Goal: Task Accomplishment & Management: Manage account settings

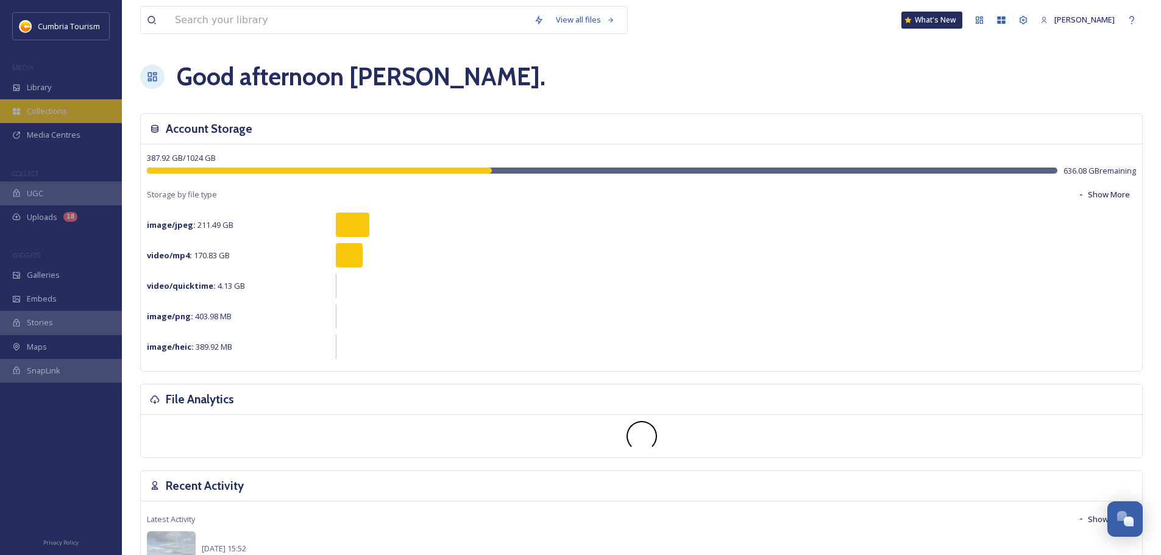
click at [66, 112] on div "Collections" at bounding box center [61, 111] width 122 height 24
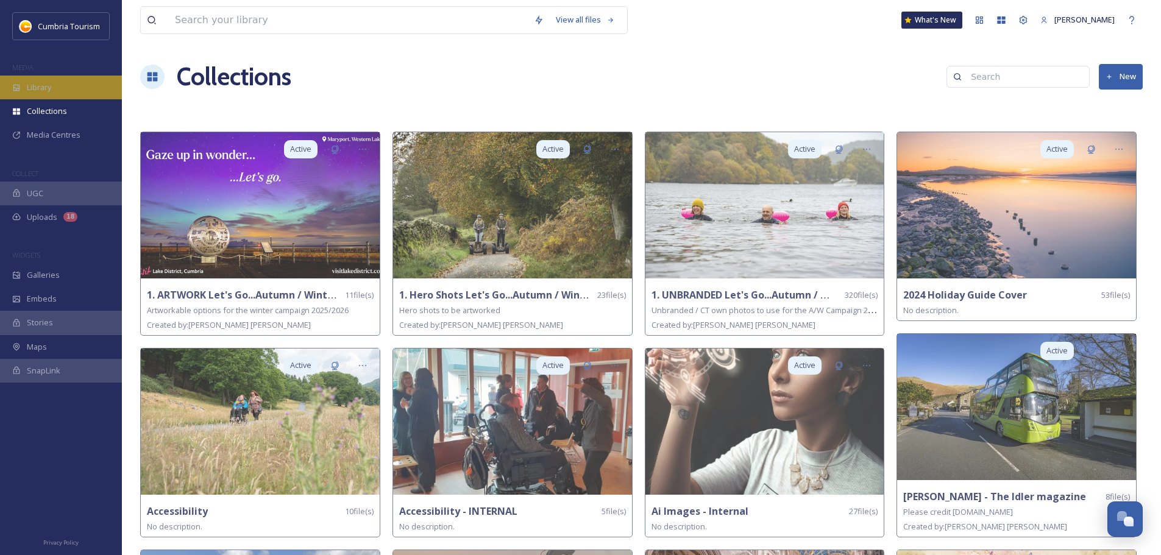
click at [77, 90] on div "Library" at bounding box center [61, 88] width 122 height 24
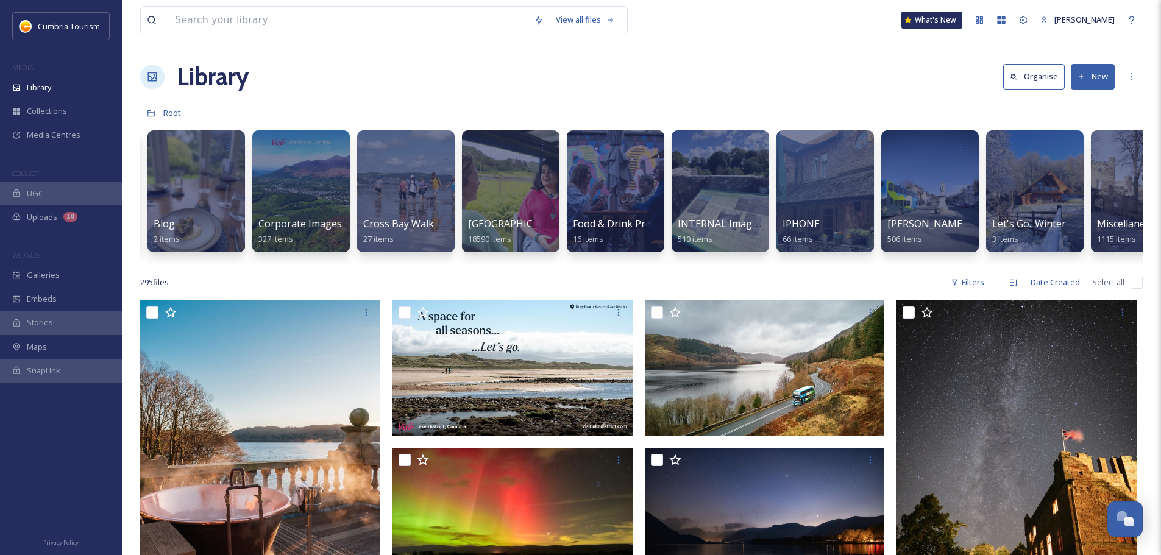
scroll to position [0, 335]
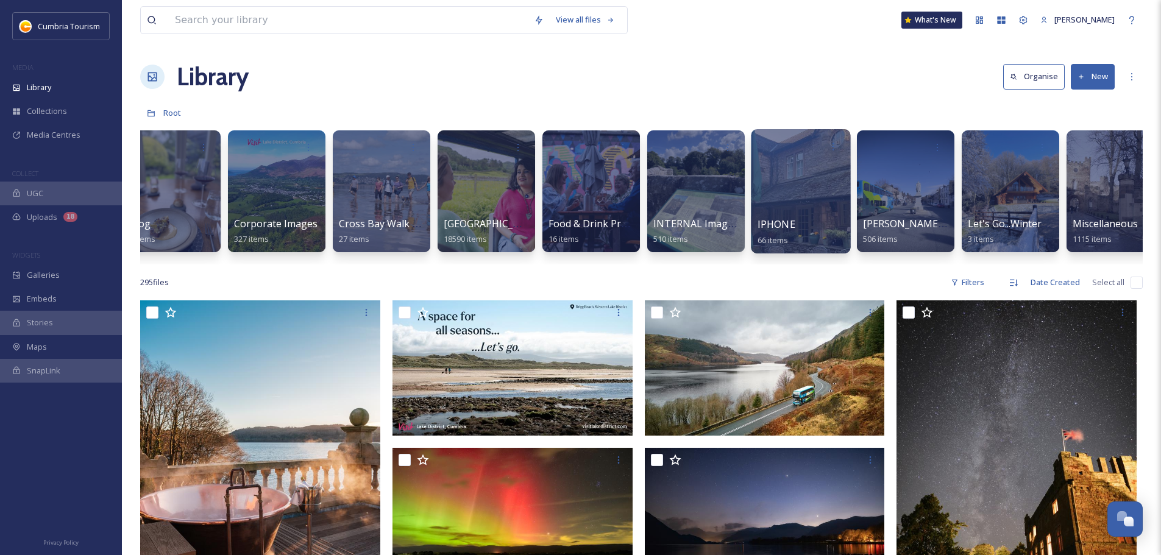
click at [799, 187] on div at bounding box center [800, 191] width 99 height 124
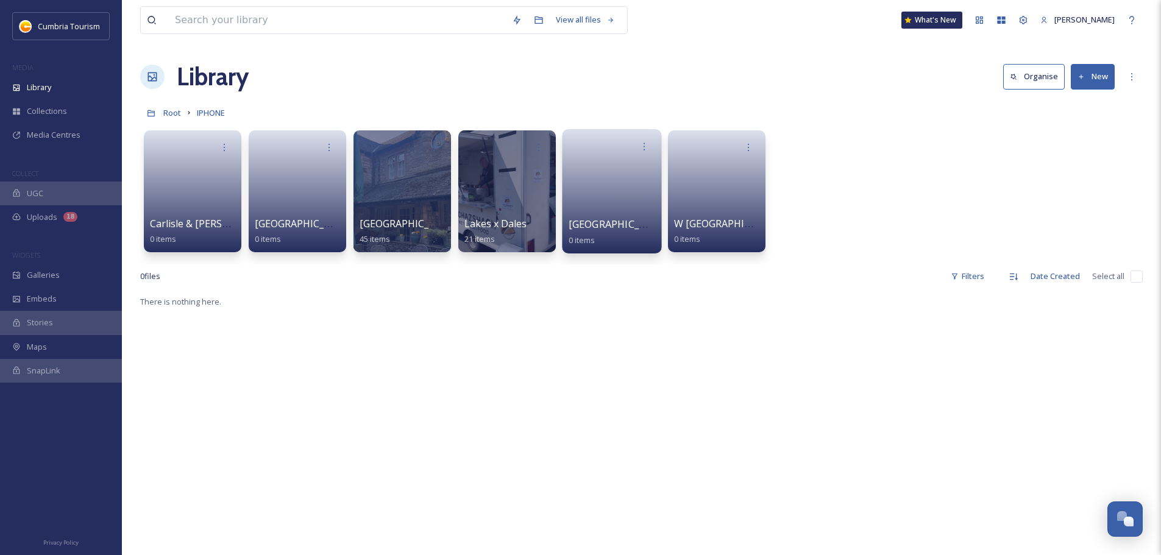
click at [592, 181] on link at bounding box center [612, 187] width 87 height 59
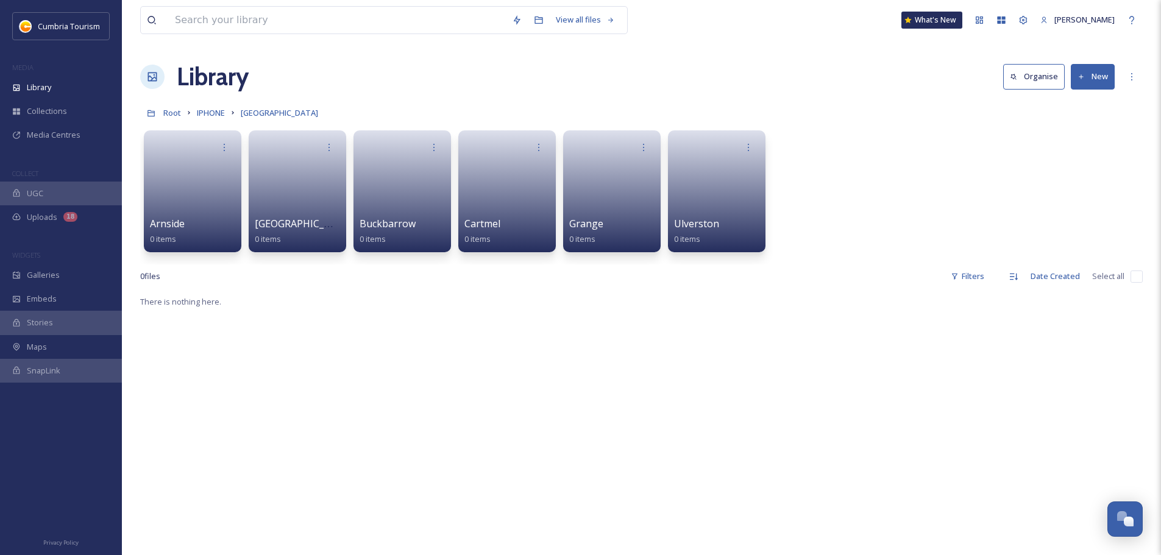
click at [1095, 75] on button "New" at bounding box center [1093, 76] width 44 height 25
click at [1079, 144] on div "Folder" at bounding box center [1079, 153] width 69 height 24
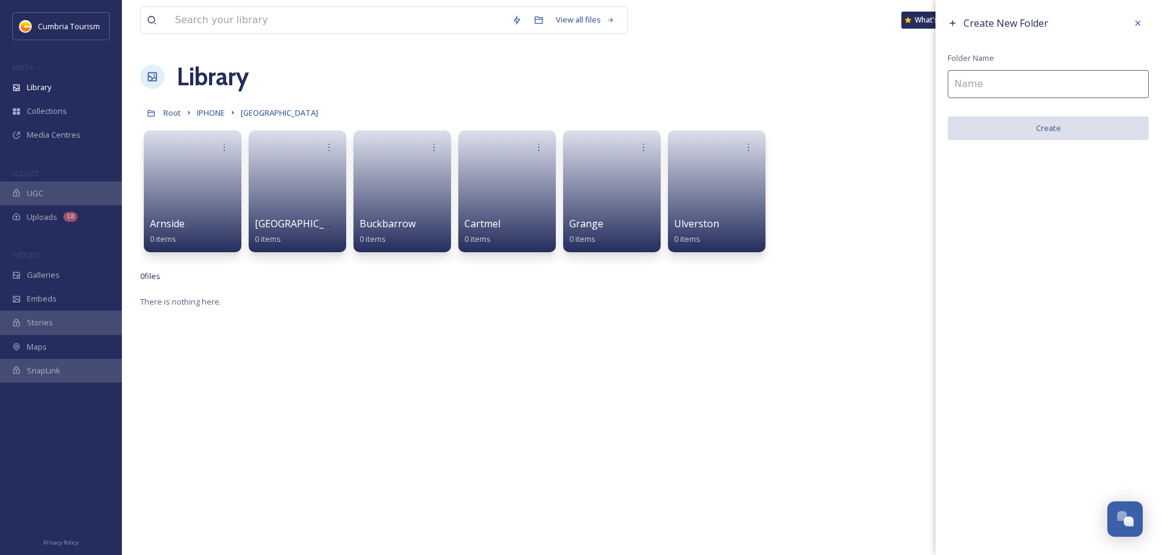
click at [995, 85] on input at bounding box center [1048, 84] width 201 height 28
type input "Swarthmoor Hall"
click at [1079, 131] on button "Create" at bounding box center [1048, 128] width 201 height 25
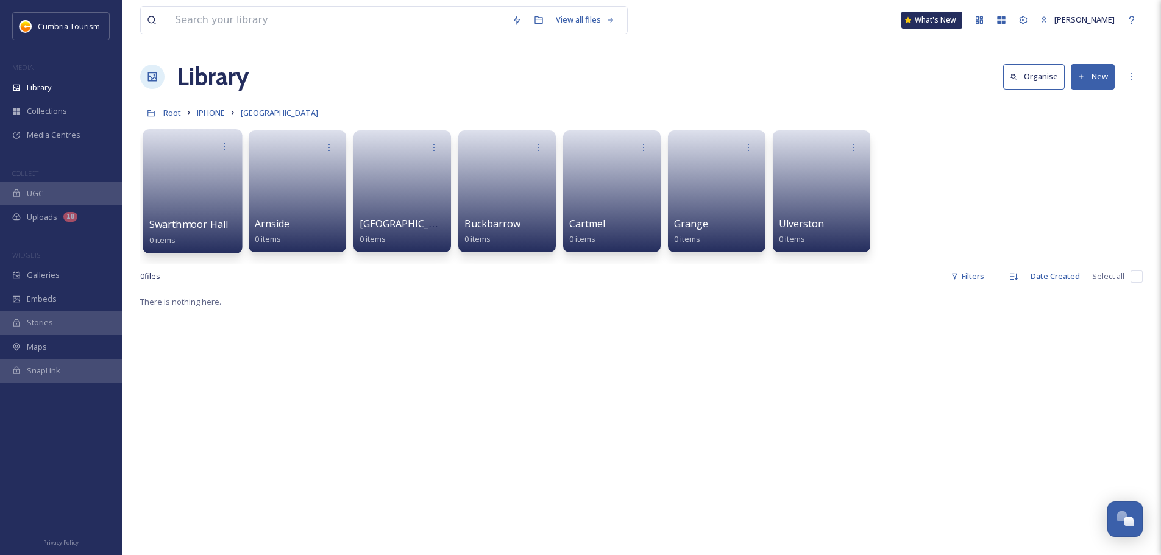
click at [212, 194] on link at bounding box center [192, 187] width 87 height 59
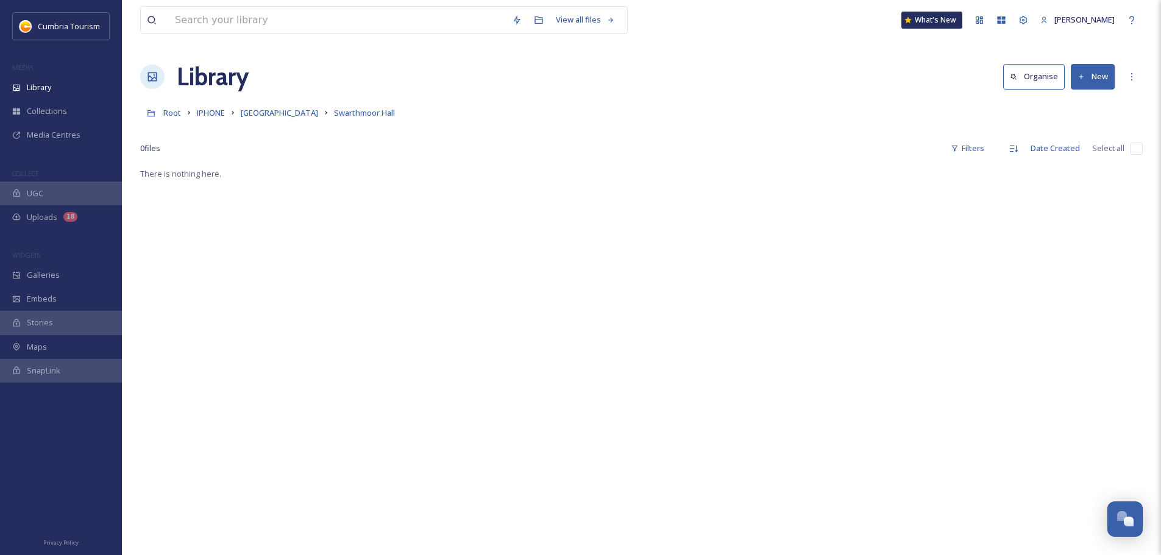
click at [357, 269] on div "There is nothing here." at bounding box center [641, 443] width 1003 height 555
click at [1090, 76] on button "New" at bounding box center [1093, 76] width 44 height 25
click at [1091, 102] on span "File Upload" at bounding box center [1087, 105] width 40 height 12
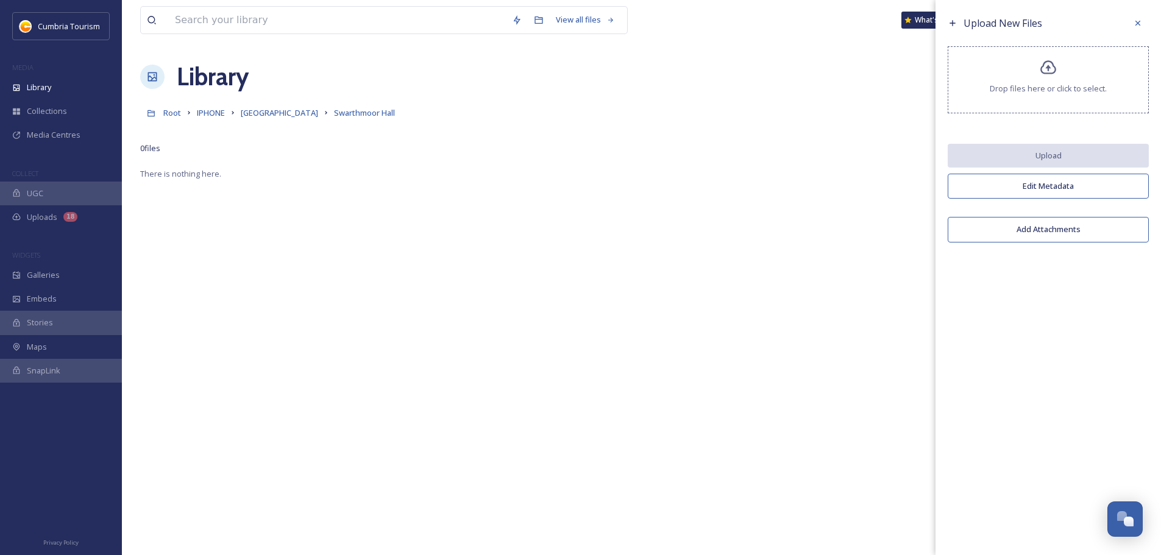
click at [1049, 69] on icon at bounding box center [1048, 67] width 16 height 14
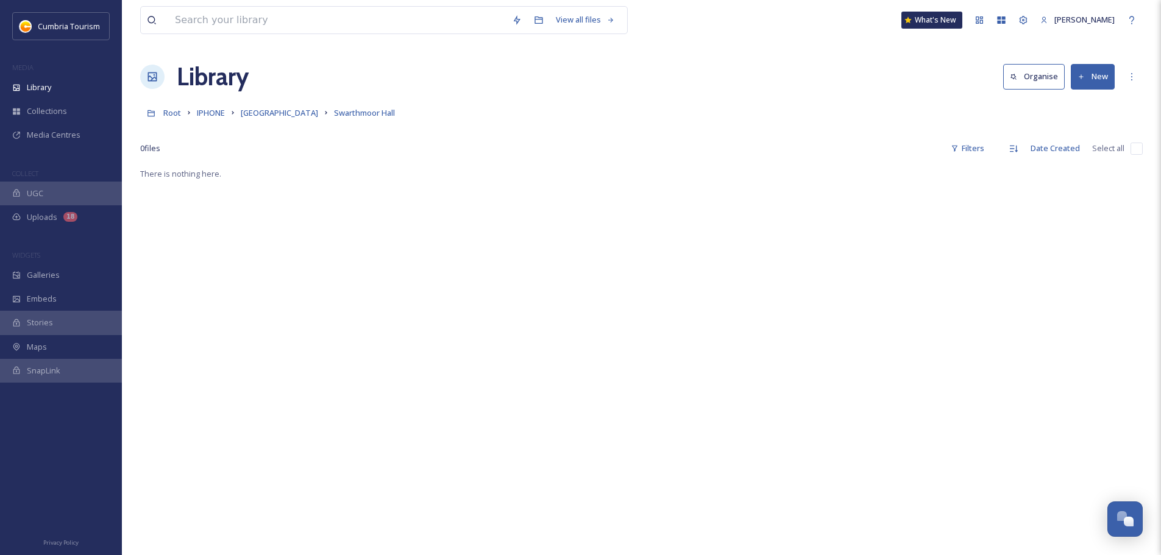
click at [697, 291] on div "There is nothing here." at bounding box center [641, 443] width 1003 height 555
click at [1096, 75] on button "New" at bounding box center [1093, 76] width 44 height 25
click at [1083, 151] on span "Folder" at bounding box center [1078, 153] width 23 height 12
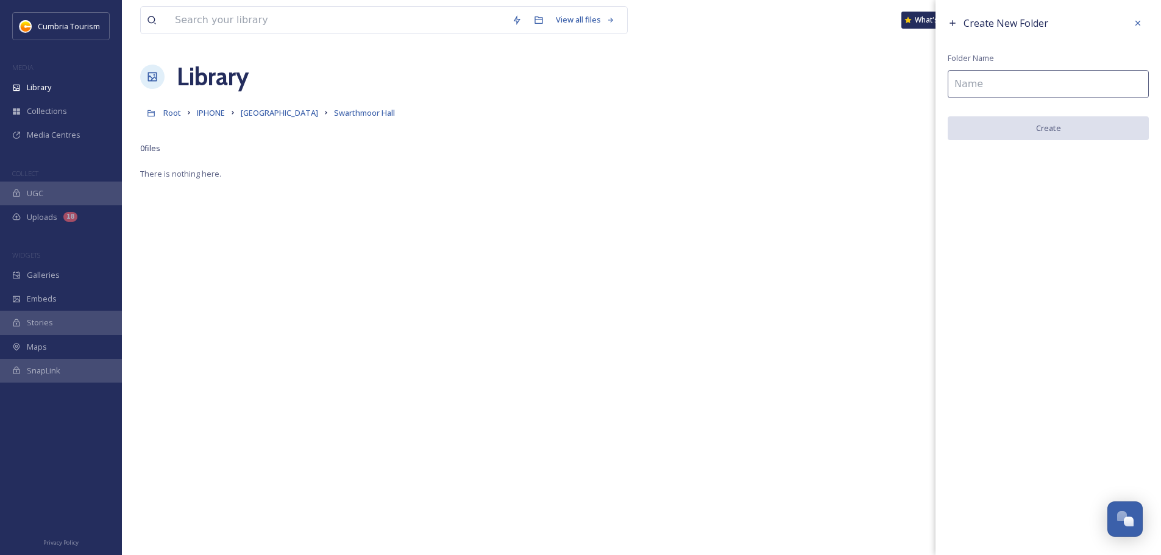
click at [979, 86] on input at bounding box center [1048, 84] width 201 height 28
type input "Landscape Video"
click at [1004, 133] on button "Create" at bounding box center [1048, 128] width 201 height 25
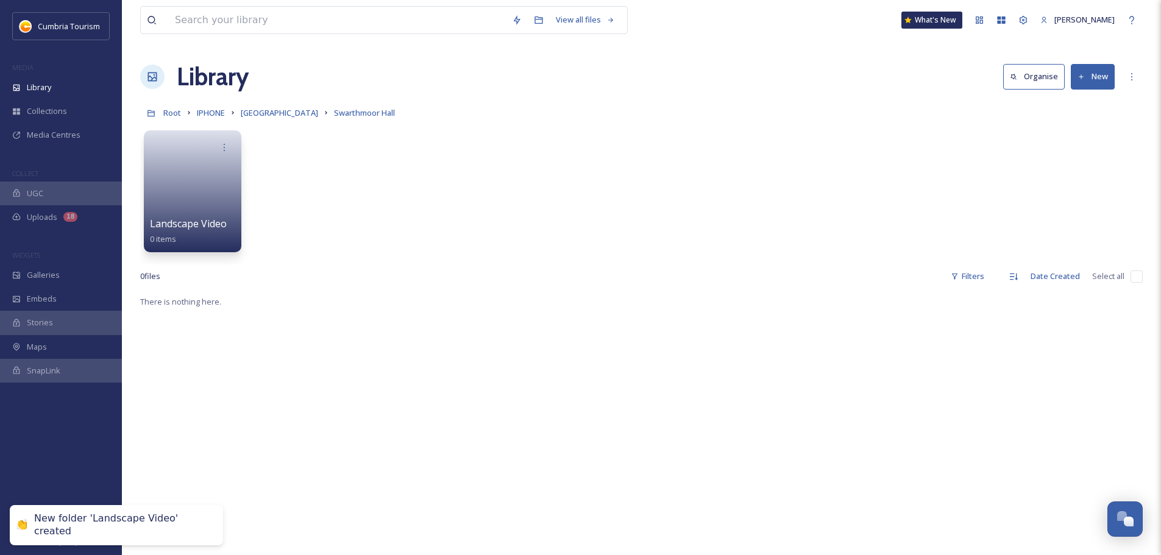
click at [1092, 74] on button "New" at bounding box center [1093, 76] width 44 height 25
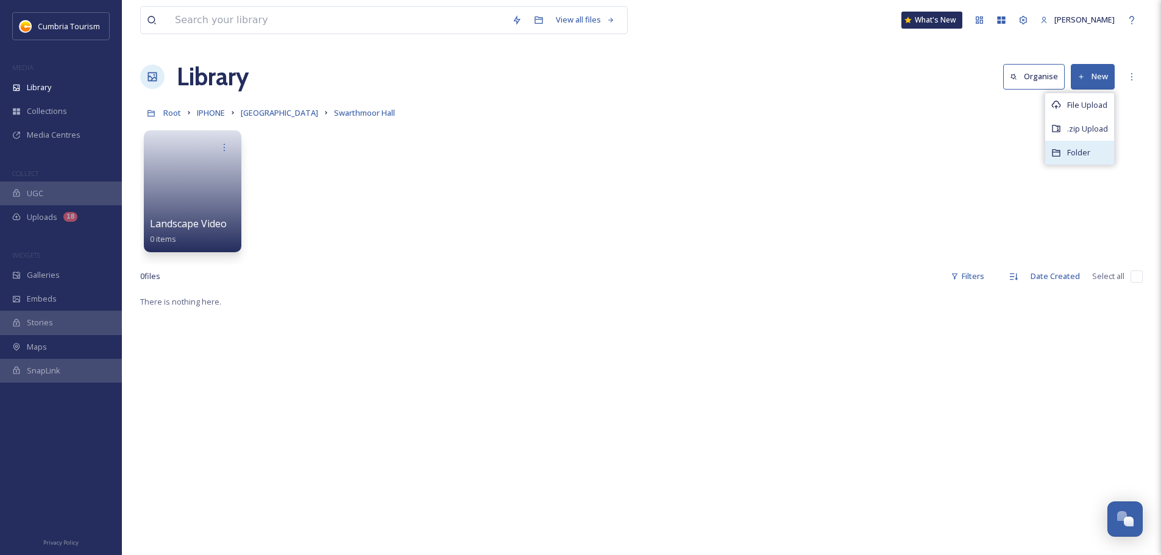
click at [1087, 148] on span "Folder" at bounding box center [1078, 153] width 23 height 12
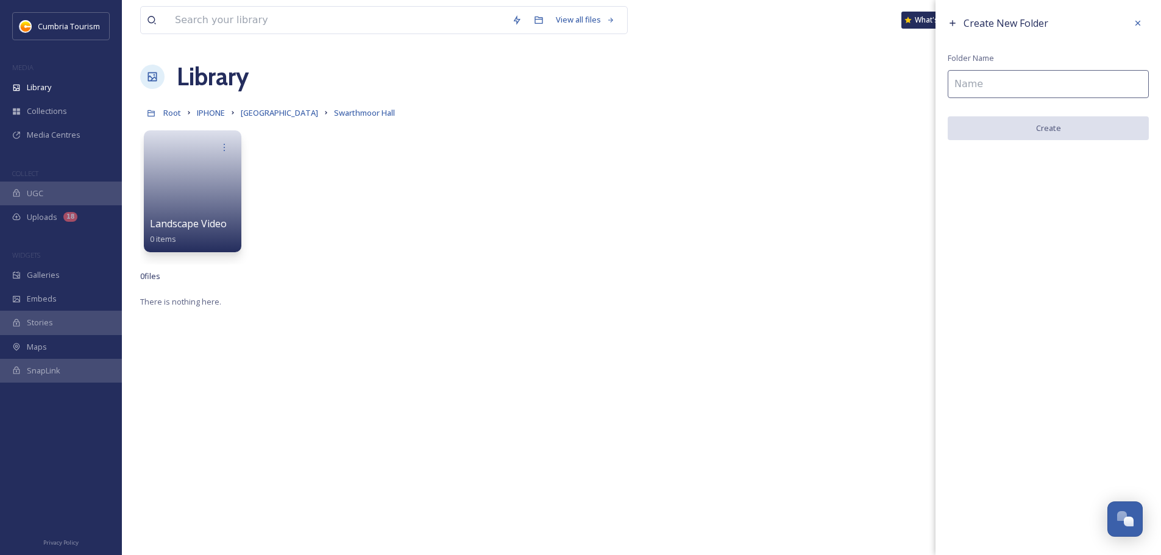
click at [1012, 88] on input at bounding box center [1048, 84] width 201 height 28
type input "Vertical Video"
click at [1027, 133] on button "Create" at bounding box center [1048, 128] width 201 height 25
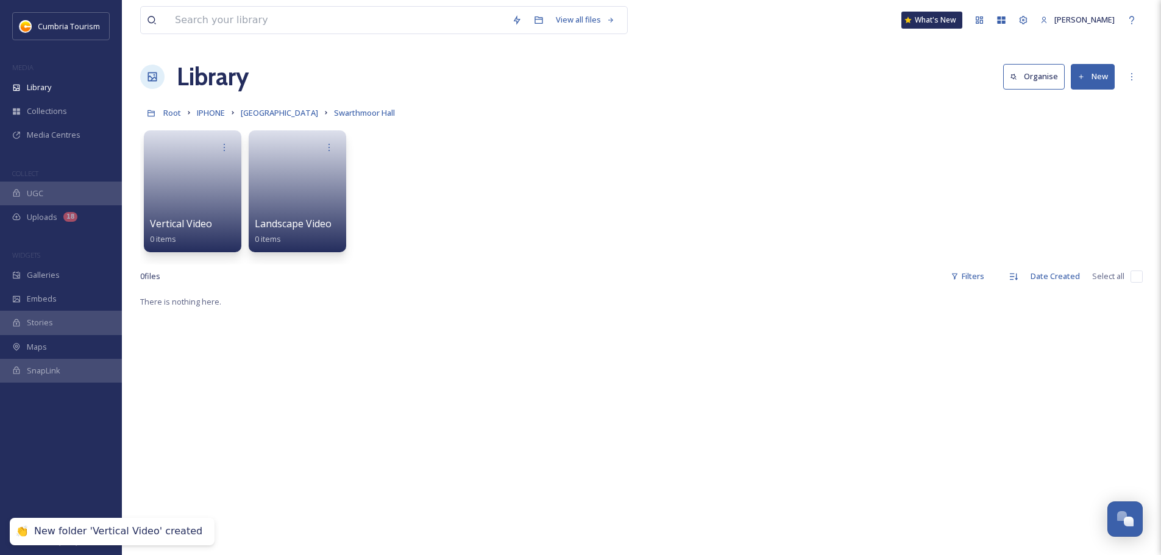
click at [1094, 76] on button "New" at bounding box center [1093, 76] width 44 height 25
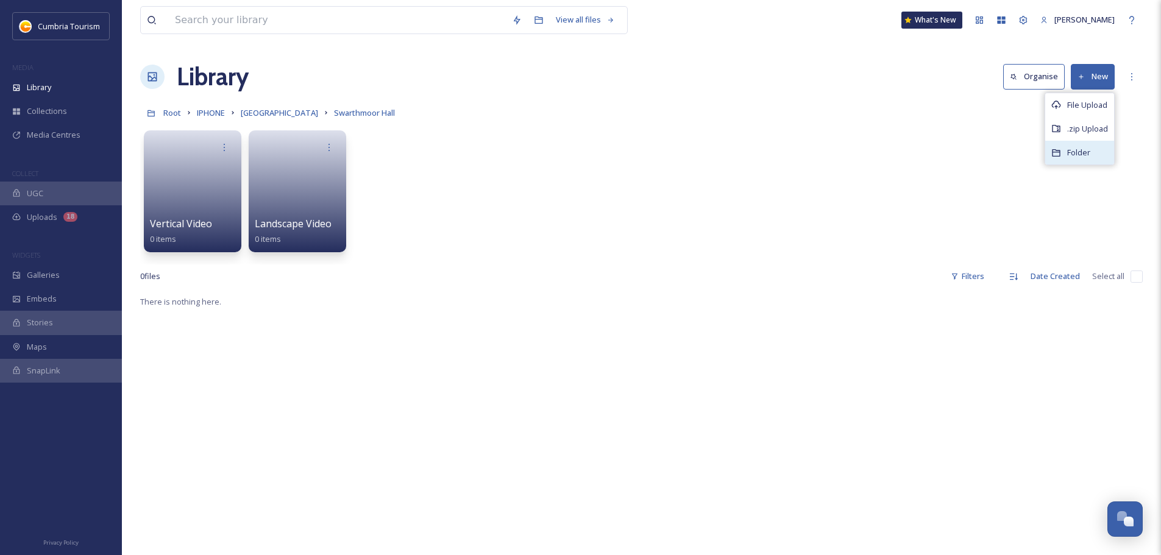
click at [1085, 154] on span "Folder" at bounding box center [1078, 153] width 23 height 12
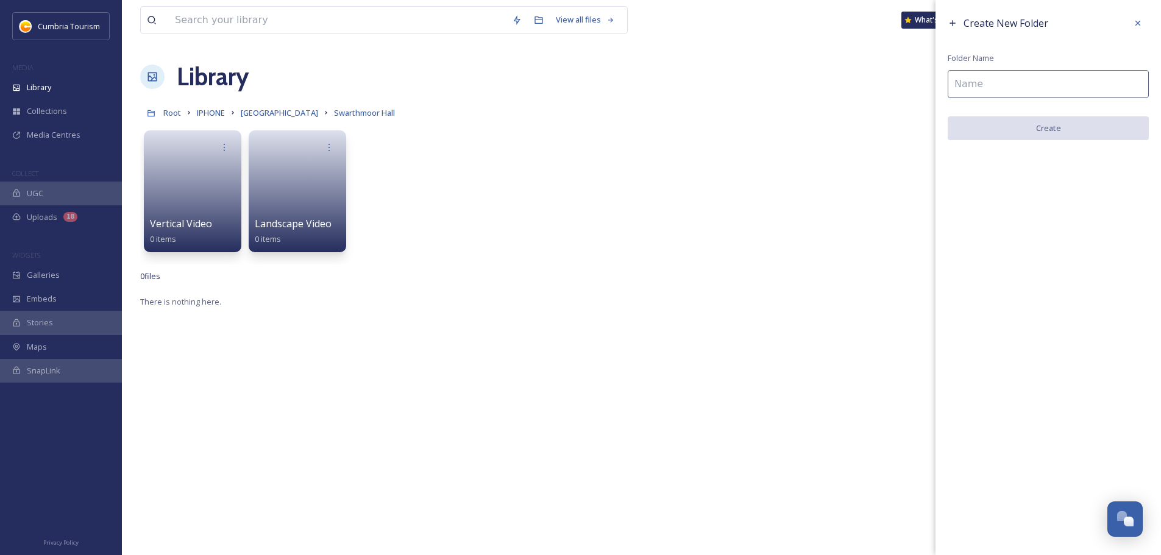
click at [1079, 76] on input at bounding box center [1048, 84] width 201 height 28
type input "Photos"
click at [1089, 124] on button "Create" at bounding box center [1048, 128] width 201 height 25
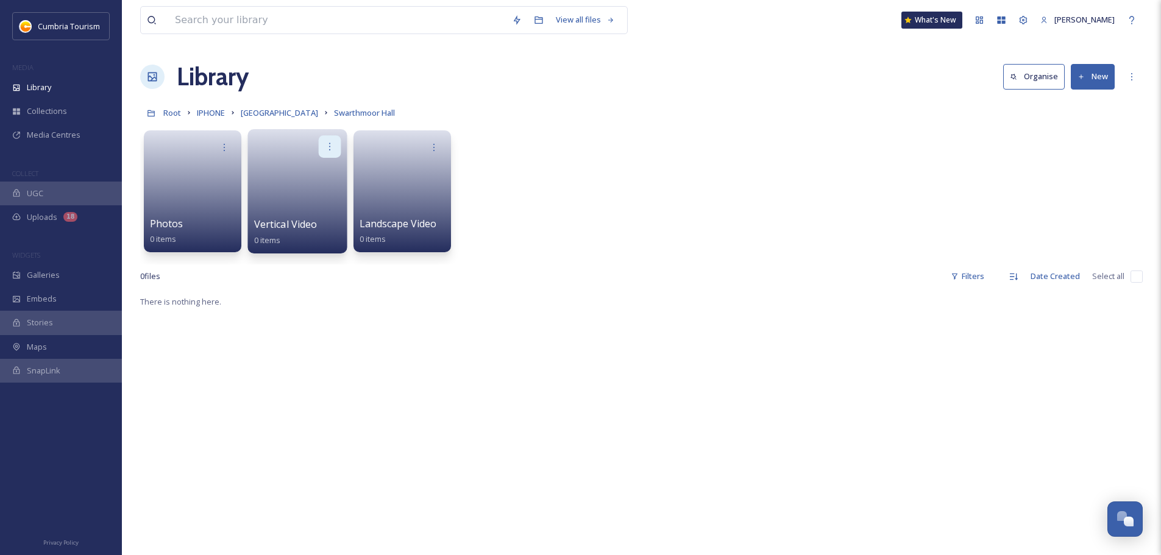
click at [330, 143] on icon at bounding box center [330, 146] width 10 height 10
click at [317, 177] on span "Edit / Share" at bounding box center [300, 174] width 43 height 12
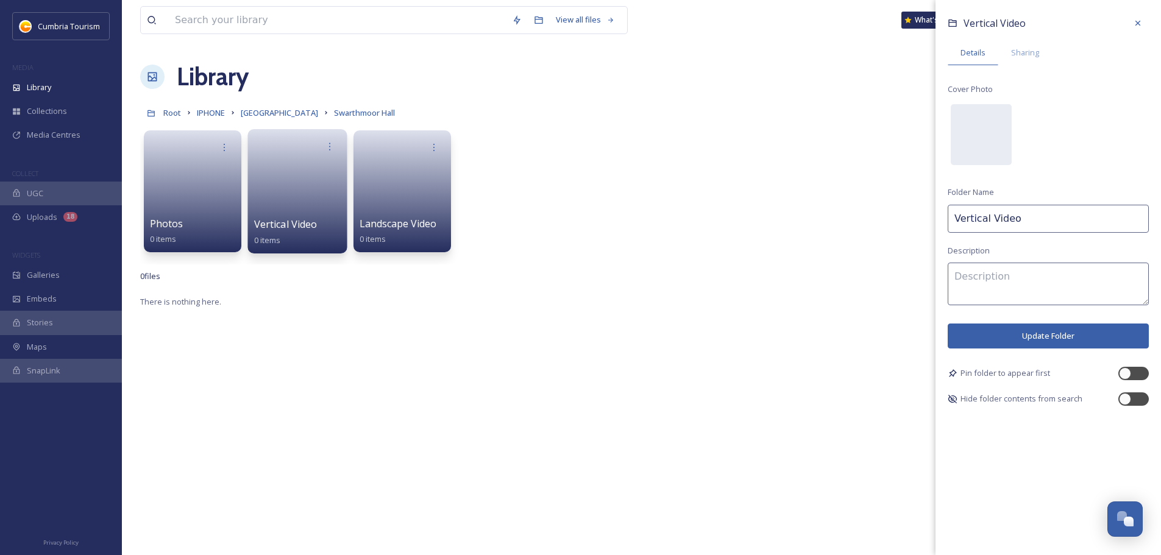
click at [969, 222] on input "Vertical Video" at bounding box center [1048, 219] width 201 height 28
type input "Portrait Video"
click at [1037, 333] on button "Update Folder" at bounding box center [1048, 336] width 201 height 25
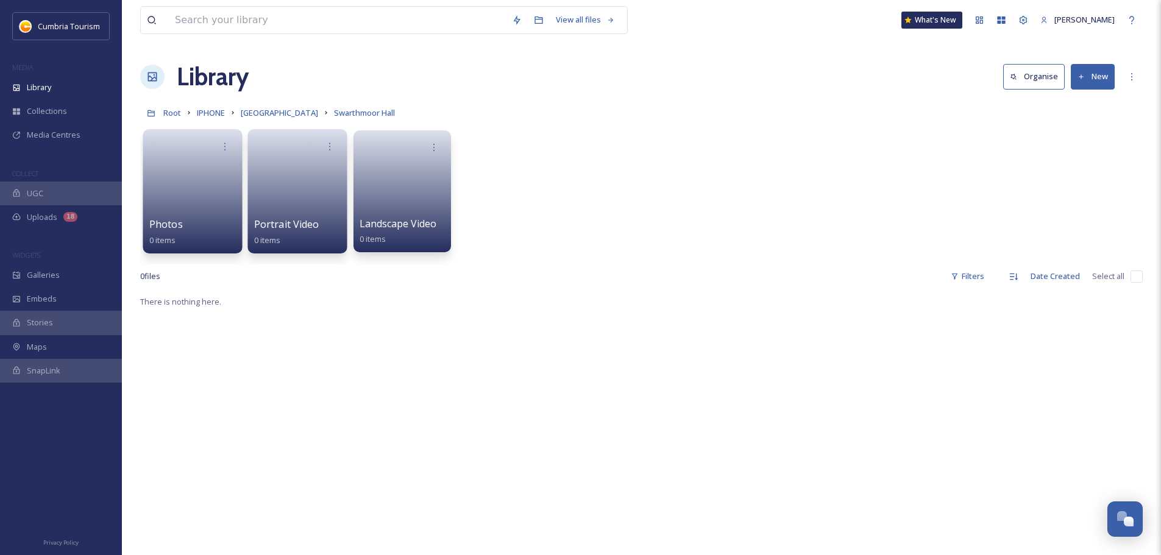
click at [186, 177] on link at bounding box center [192, 187] width 87 height 59
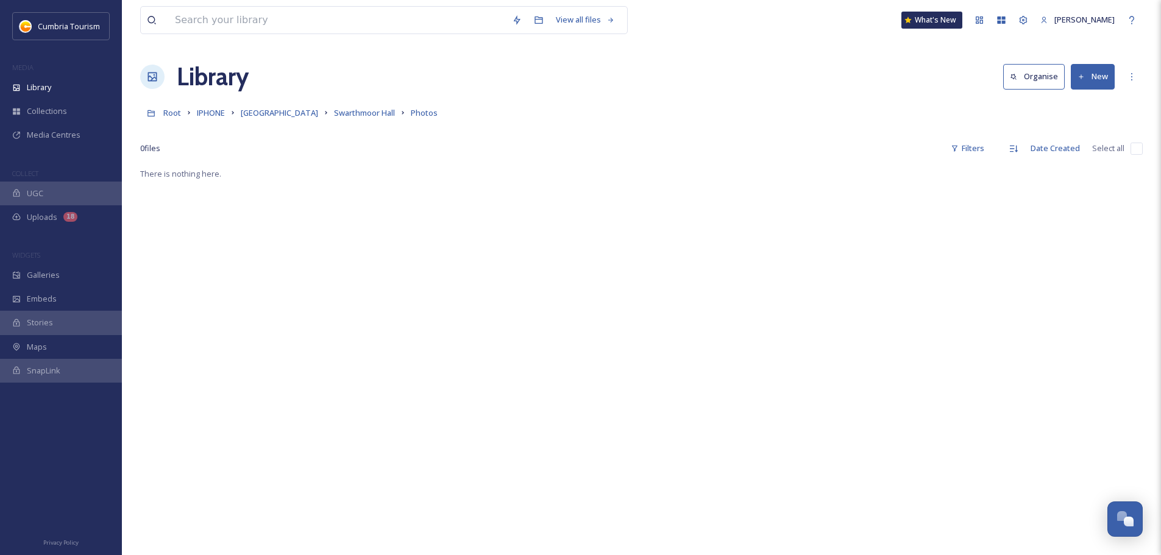
click at [1086, 79] on button "New" at bounding box center [1093, 76] width 44 height 25
click at [1085, 104] on span "File Upload" at bounding box center [1087, 105] width 40 height 12
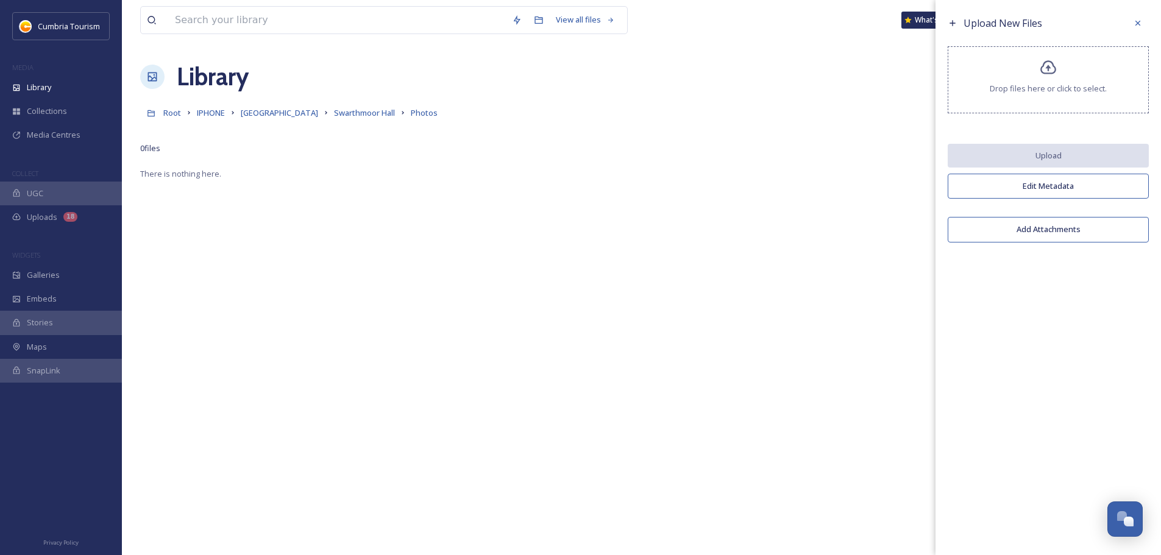
click at [1046, 66] on icon at bounding box center [1049, 68] width 18 height 18
click at [1142, 26] on icon at bounding box center [1138, 23] width 10 height 10
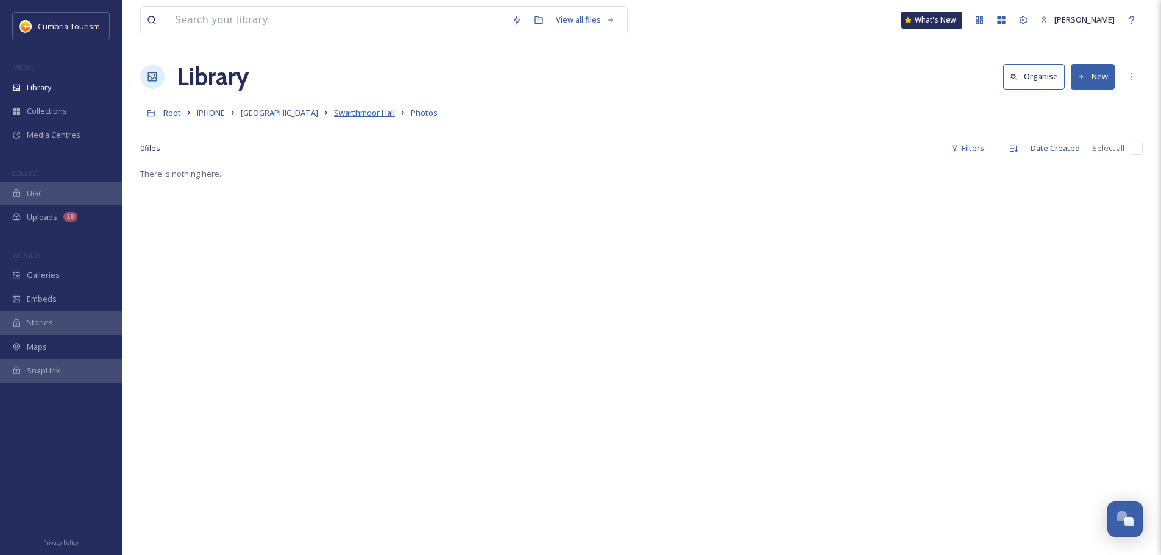
click at [359, 112] on span "Swarthmoor Hall" at bounding box center [364, 112] width 61 height 11
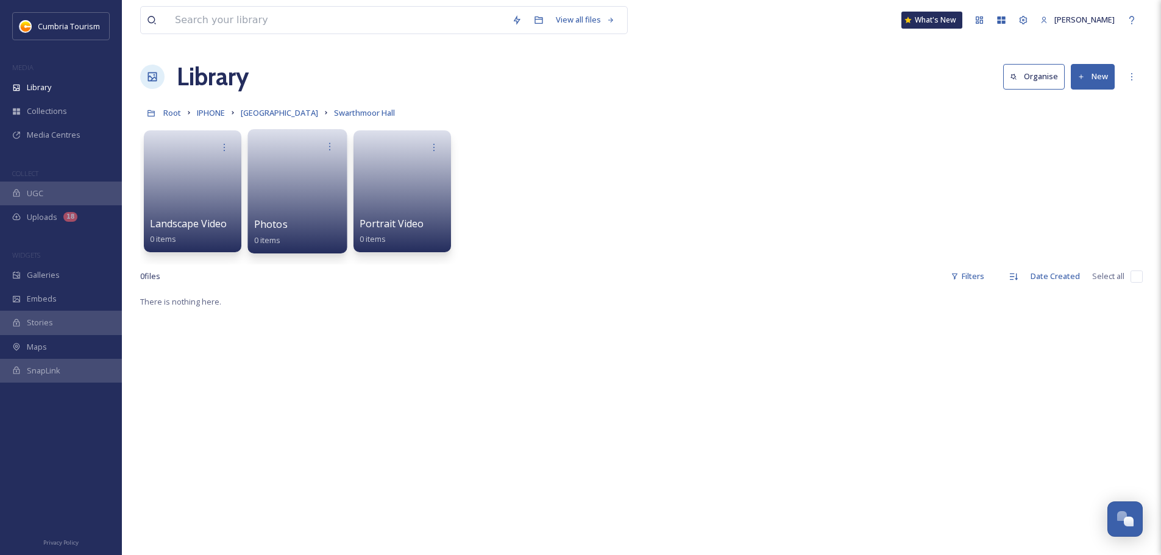
click at [297, 191] on link at bounding box center [297, 187] width 87 height 59
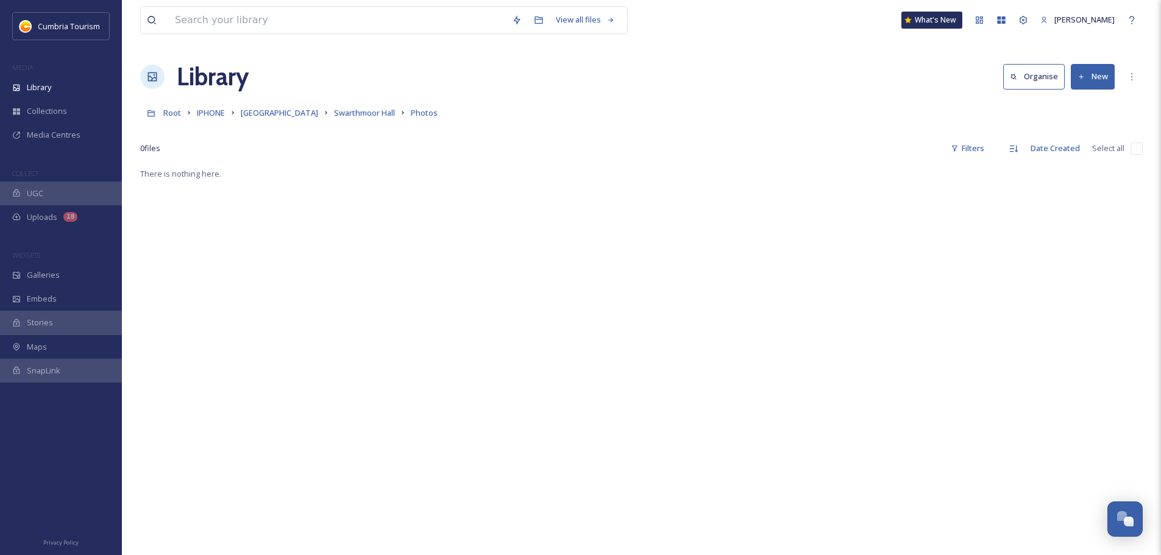
click at [1090, 76] on button "New" at bounding box center [1093, 76] width 44 height 25
click at [1083, 104] on span "File Upload" at bounding box center [1087, 105] width 40 height 12
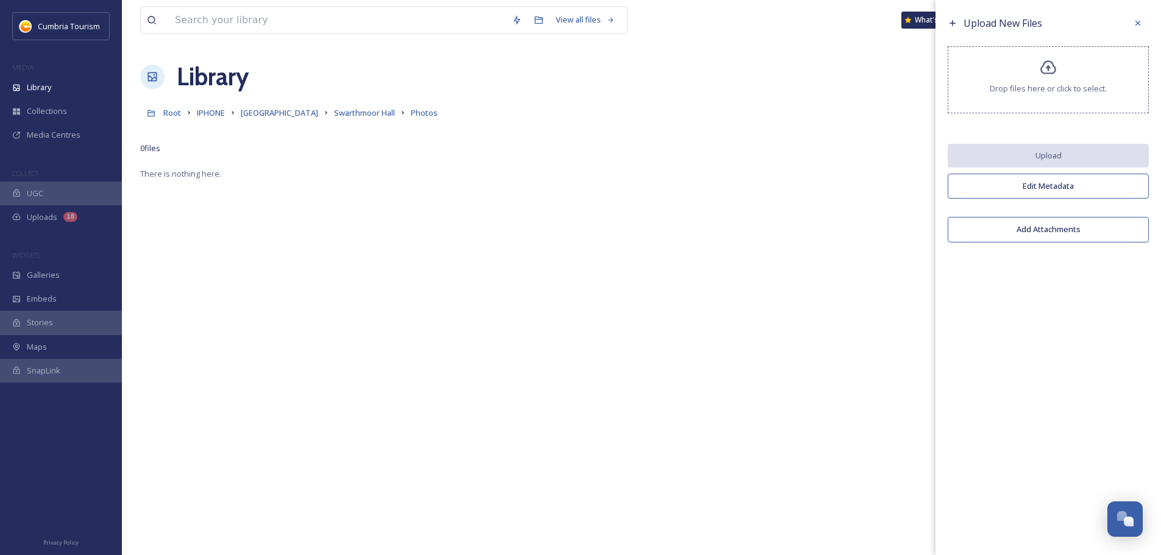
click at [1058, 73] on div "Drop files here or click to select." at bounding box center [1048, 79] width 201 height 67
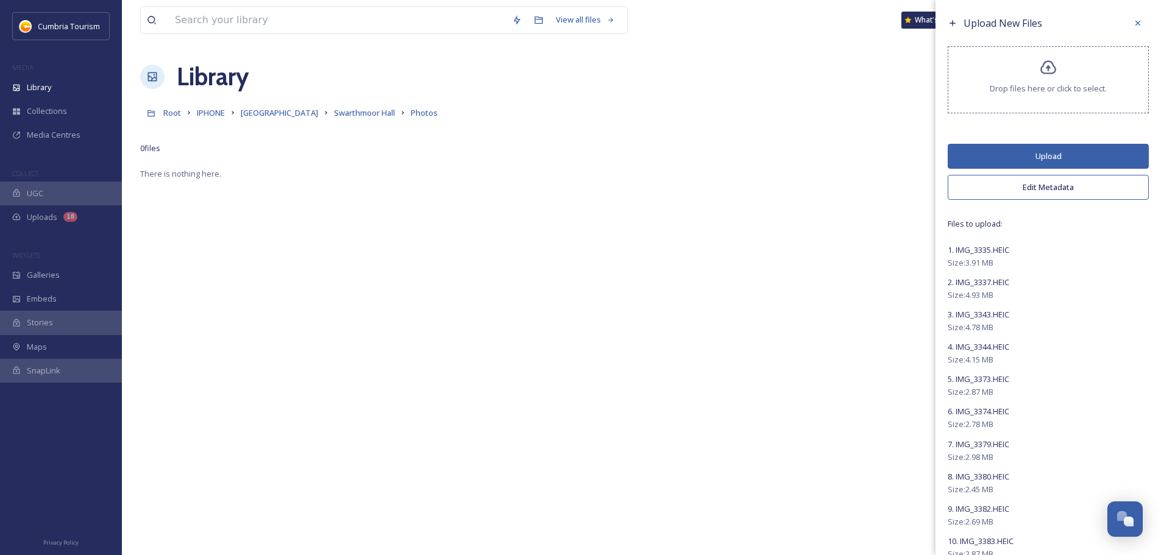
click at [1078, 155] on button "Upload" at bounding box center [1048, 156] width 201 height 25
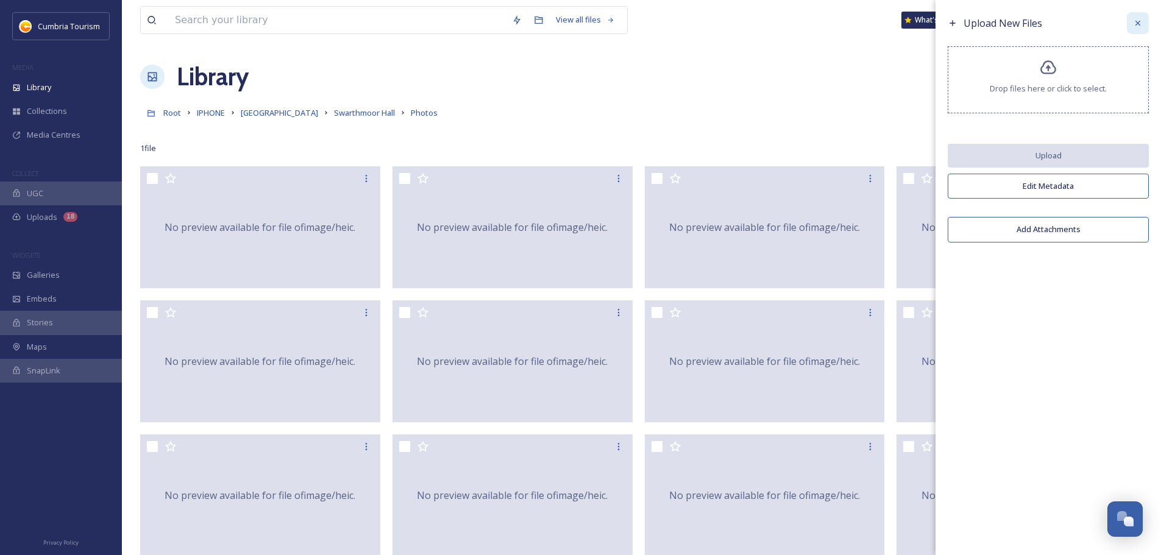
click at [1139, 24] on icon at bounding box center [1138, 23] width 10 height 10
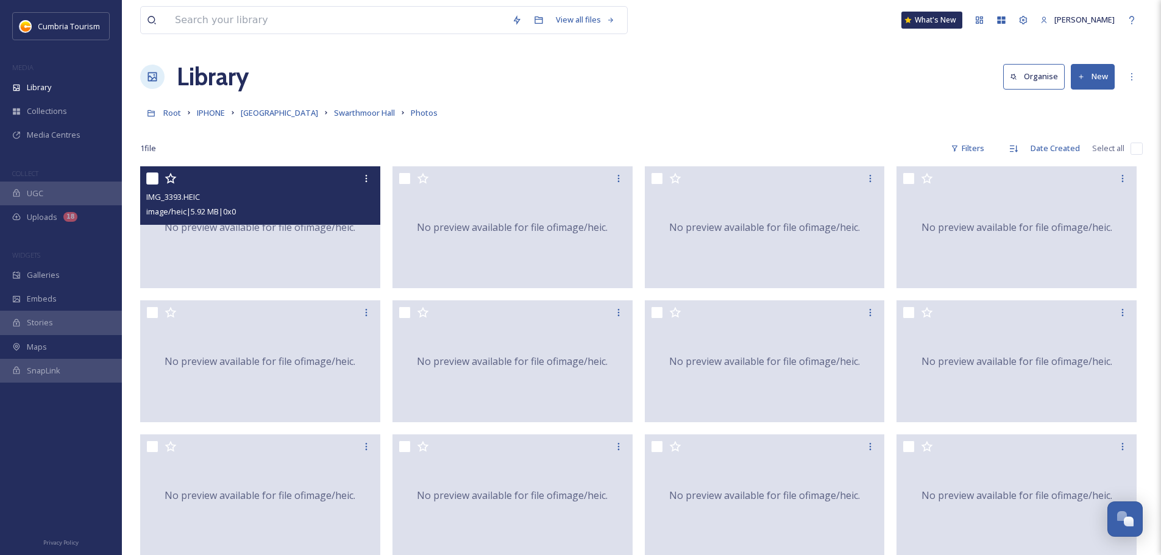
click at [258, 258] on div "No preview available for file of image/heic ." at bounding box center [260, 227] width 240 height 122
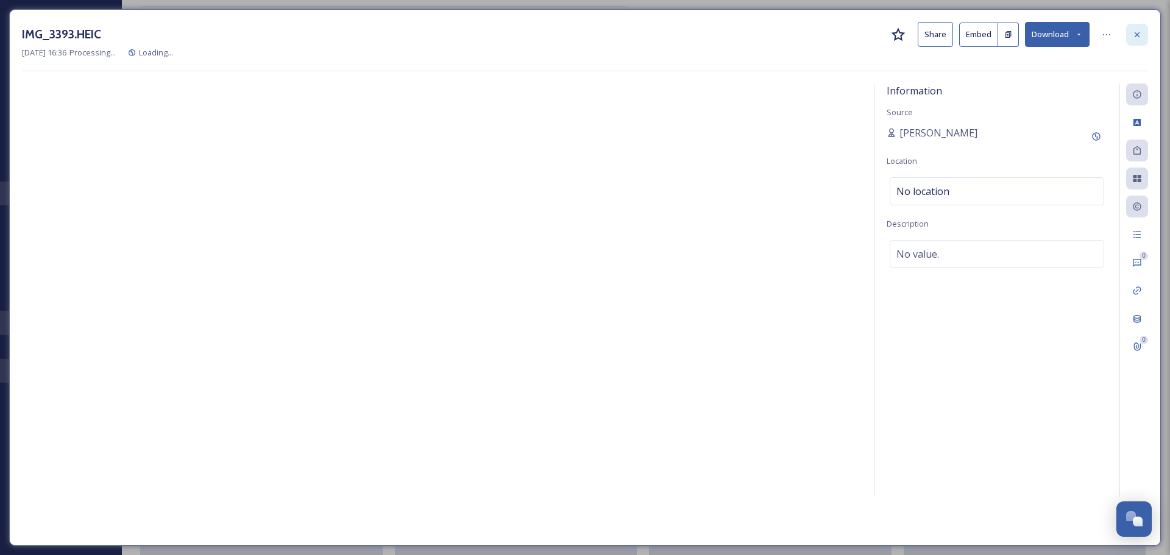
click at [1130, 32] on div at bounding box center [1137, 35] width 22 height 22
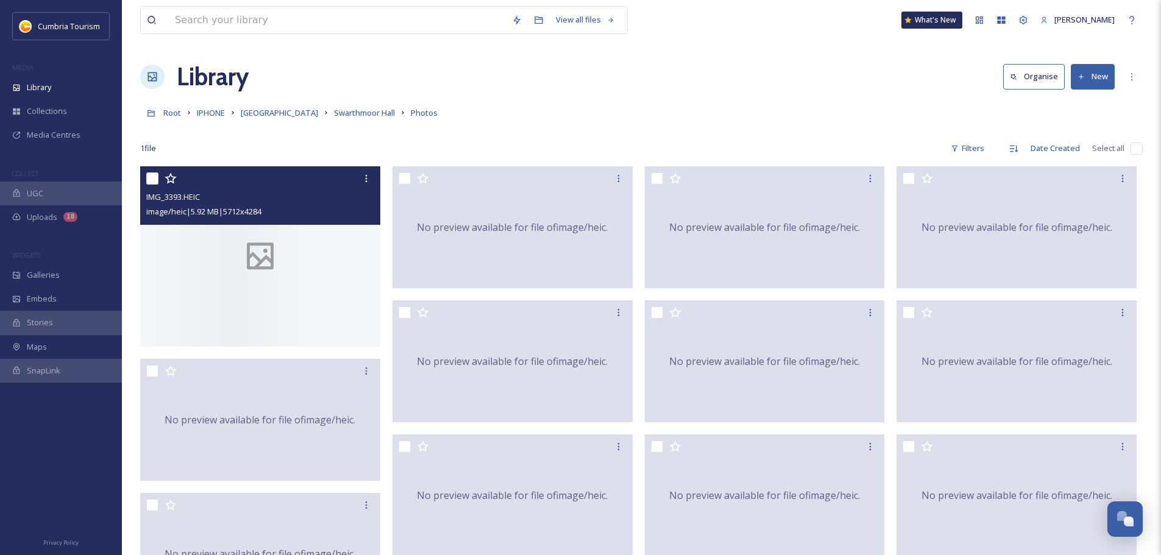
click at [155, 174] on input "checkbox" at bounding box center [152, 178] width 12 height 12
checkbox input "true"
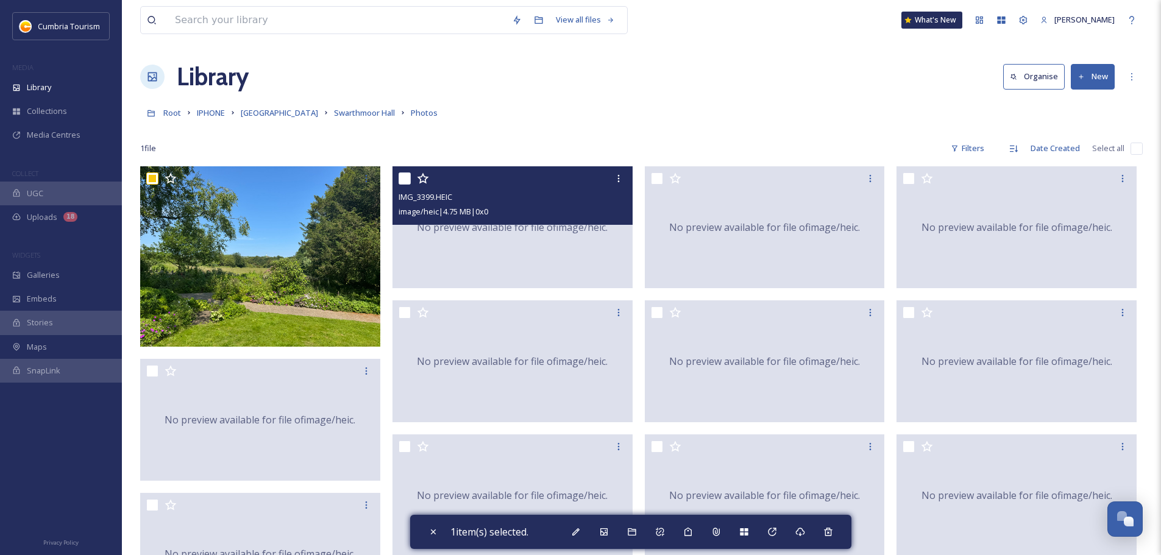
click at [408, 178] on input "checkbox" at bounding box center [405, 178] width 12 height 12
checkbox input "true"
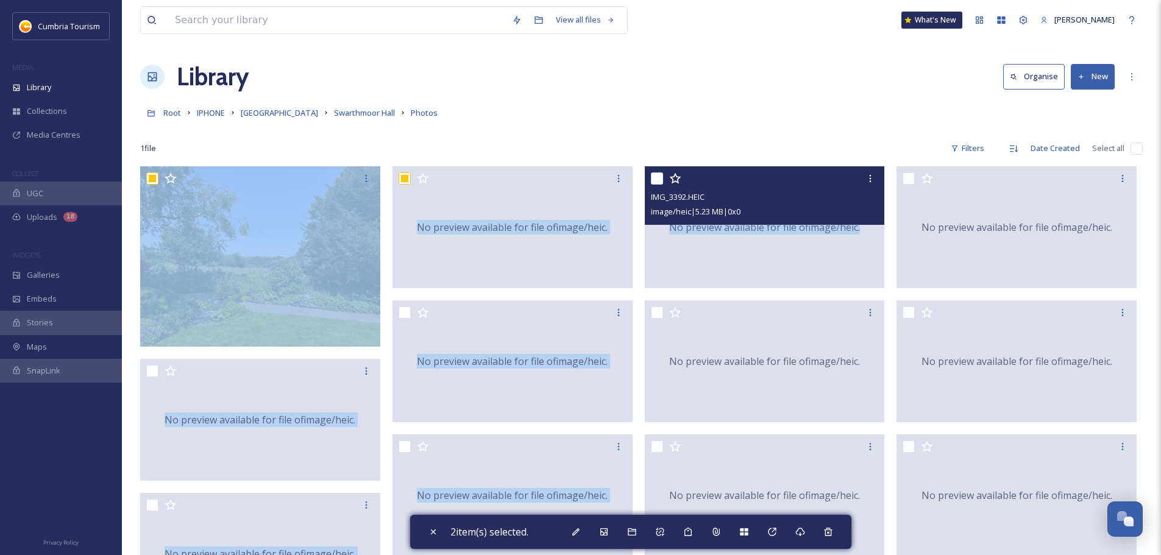
click at [666, 173] on div at bounding box center [766, 179] width 231 height 22
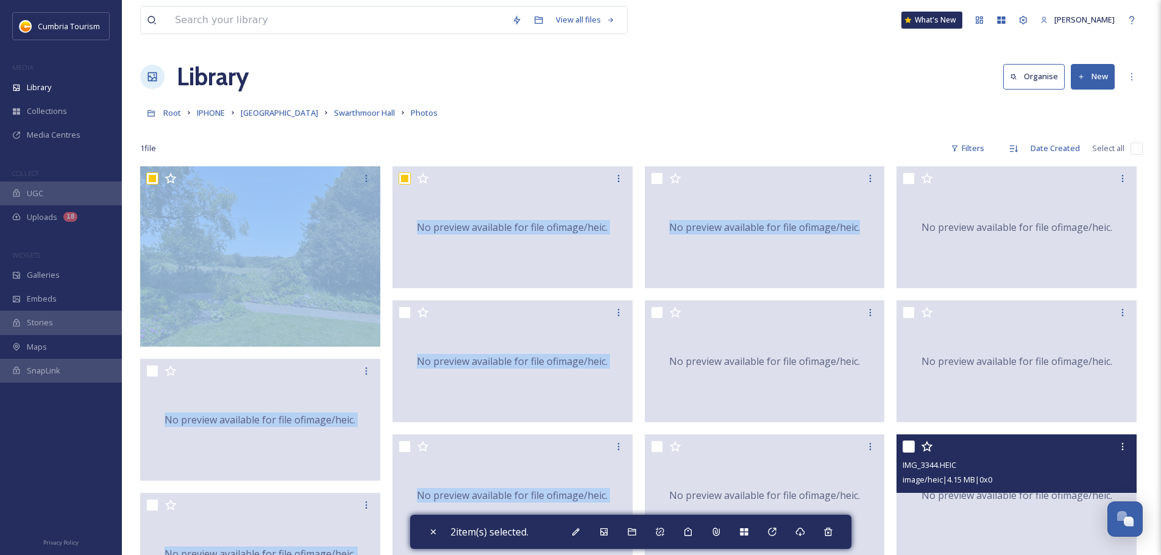
click at [907, 445] on input "checkbox" at bounding box center [909, 447] width 12 height 12
checkbox input "true"
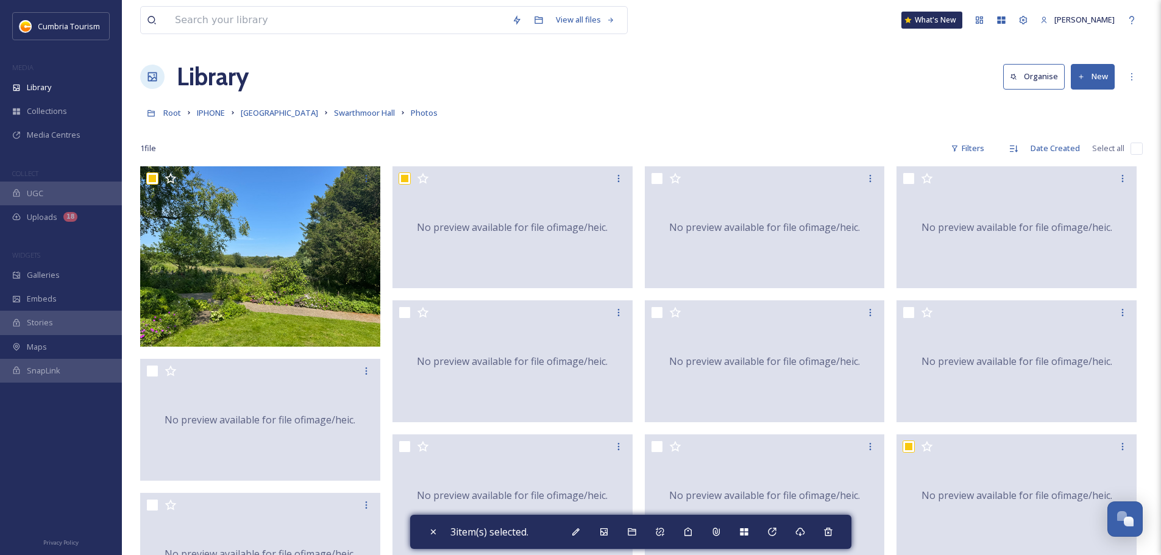
click at [725, 152] on div "1 file Filters Date Created Select all" at bounding box center [641, 149] width 1003 height 24
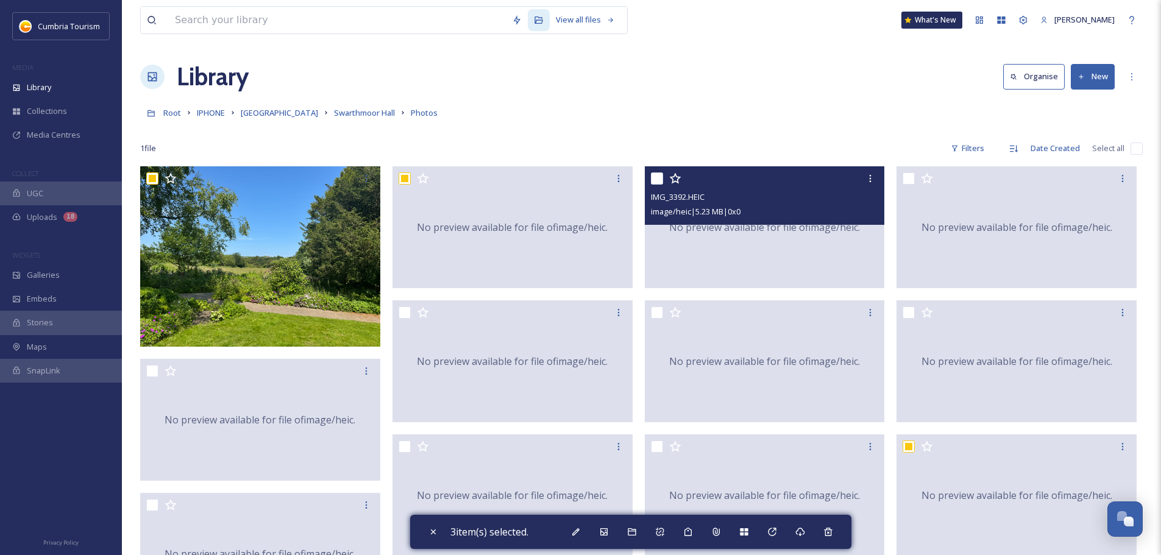
click at [656, 178] on input "checkbox" at bounding box center [657, 178] width 12 height 12
checkbox input "true"
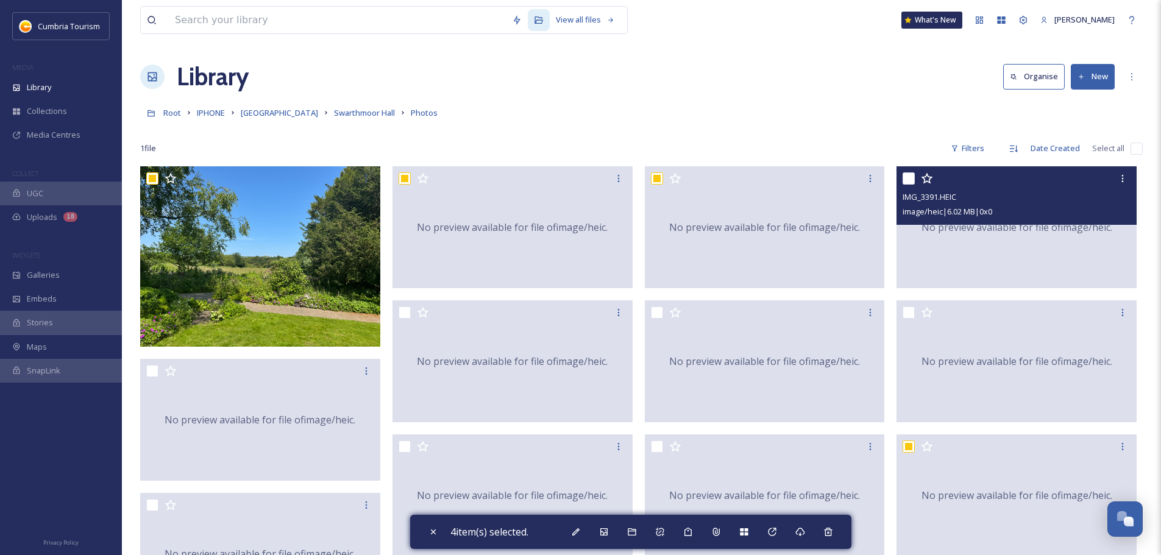
click at [910, 177] on input "checkbox" at bounding box center [909, 178] width 12 height 12
checkbox input "true"
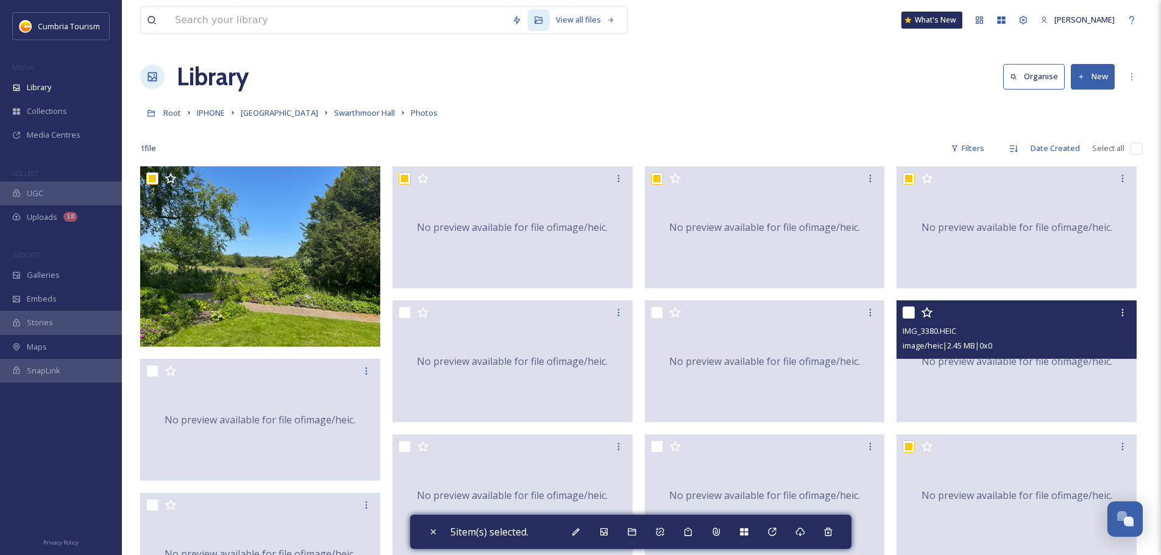
click at [905, 313] on input "checkbox" at bounding box center [909, 313] width 12 height 12
checkbox input "true"
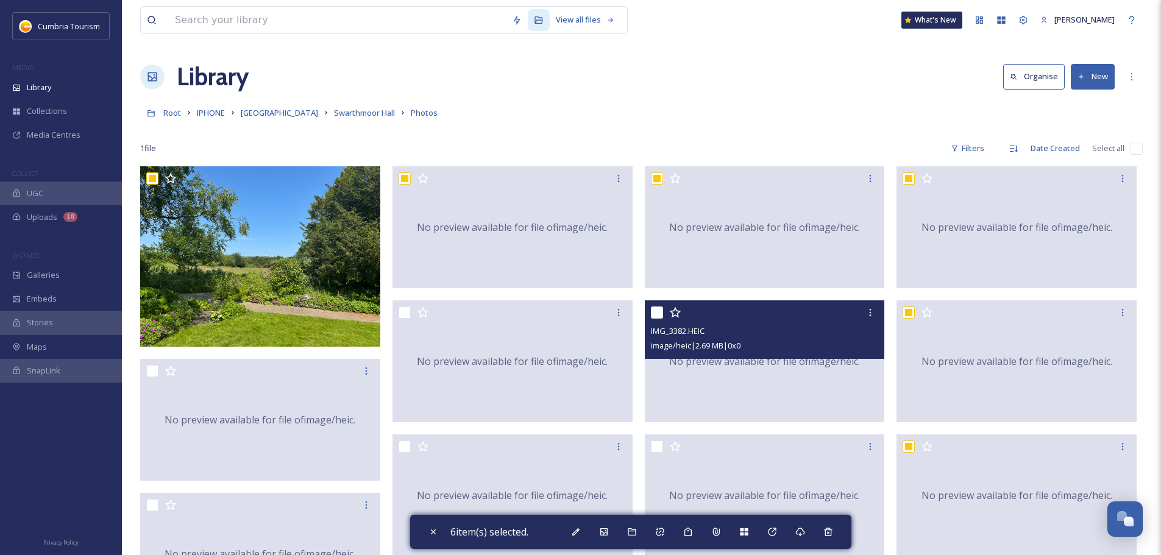
click at [657, 313] on input "checkbox" at bounding box center [657, 313] width 12 height 12
checkbox input "true"
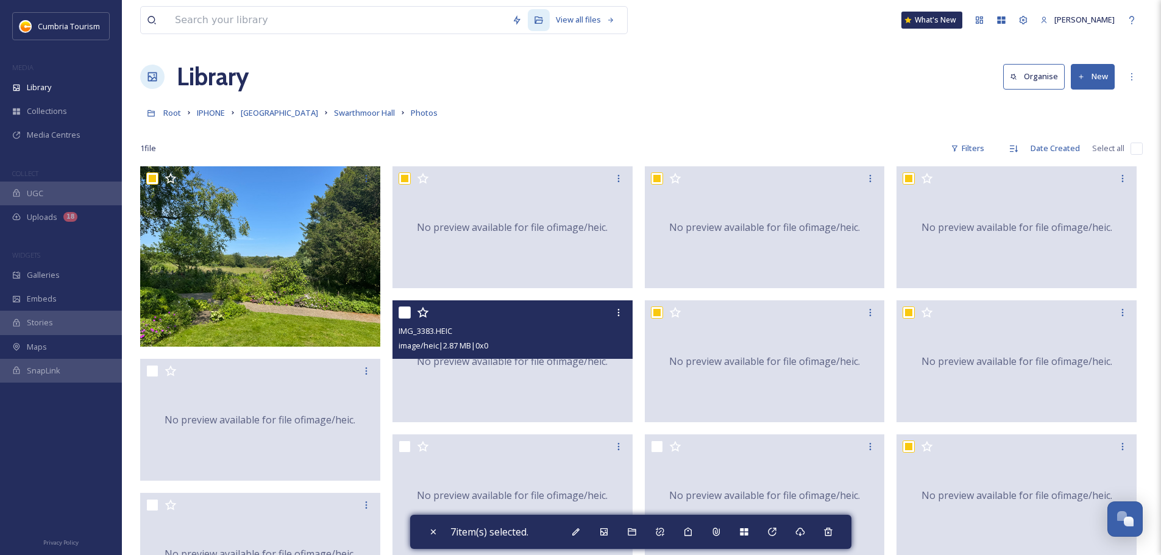
click at [408, 314] on input "checkbox" at bounding box center [405, 313] width 12 height 12
checkbox input "true"
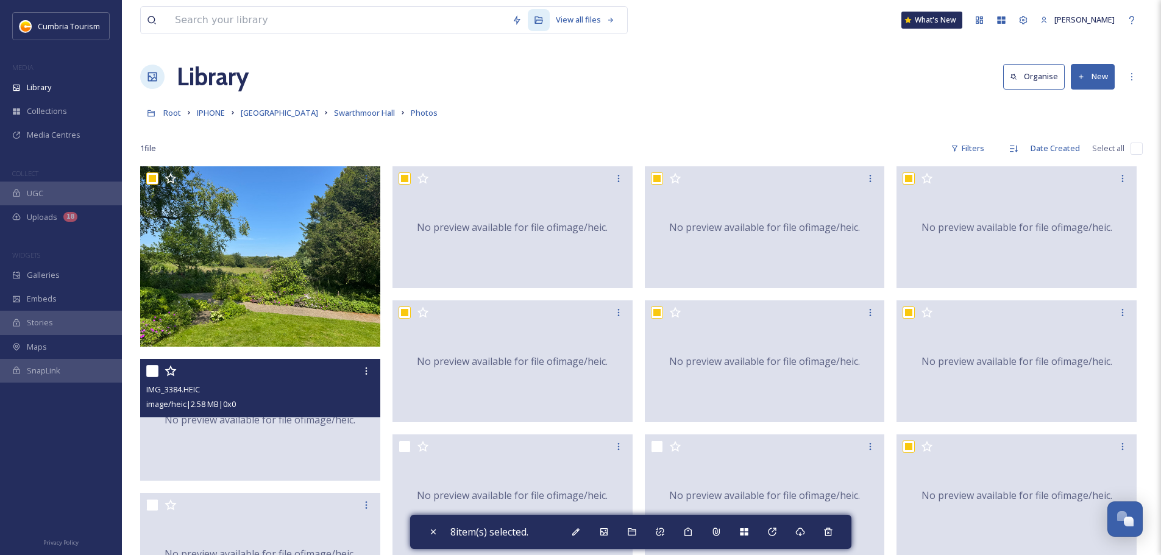
click at [149, 375] on input "checkbox" at bounding box center [152, 371] width 12 height 12
checkbox input "true"
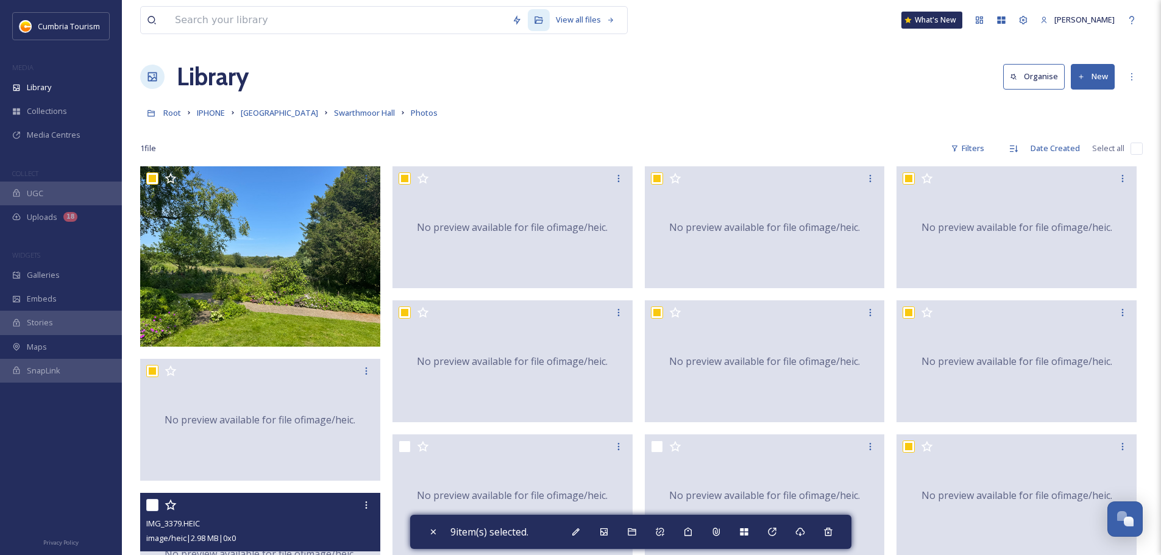
click at [151, 506] on input "checkbox" at bounding box center [152, 505] width 12 height 12
checkbox input "true"
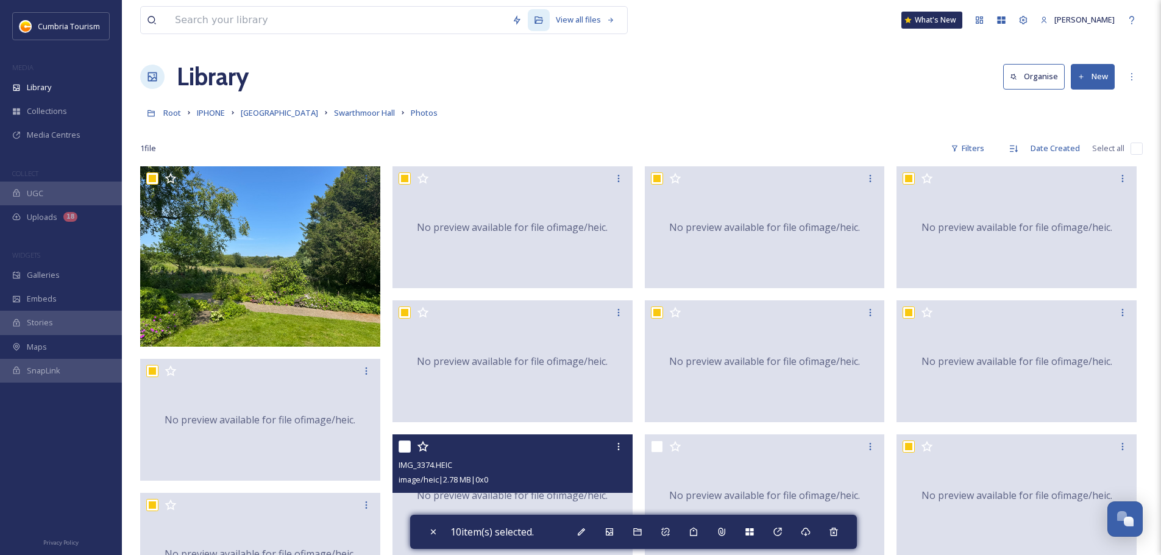
click at [403, 448] on input "checkbox" at bounding box center [405, 447] width 12 height 12
checkbox input "true"
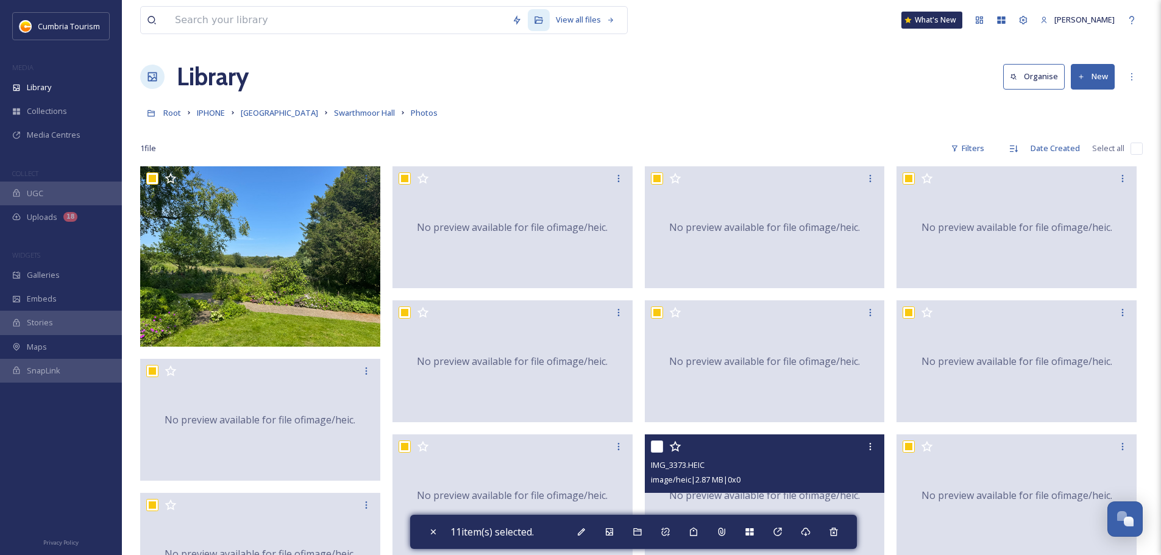
click at [657, 446] on input "checkbox" at bounding box center [657, 447] width 12 height 12
checkbox input "true"
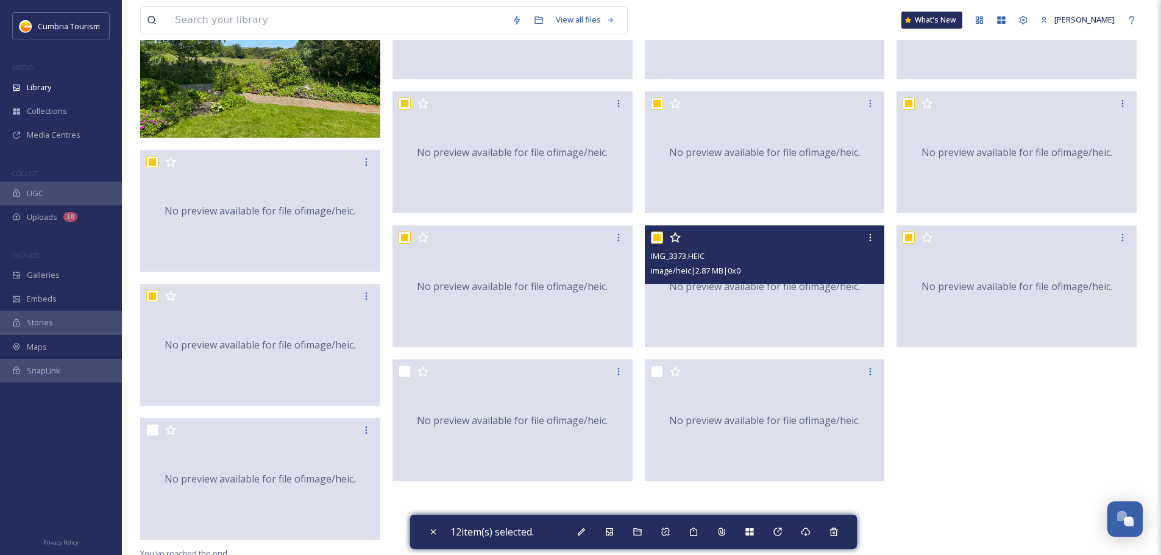
scroll to position [215, 0]
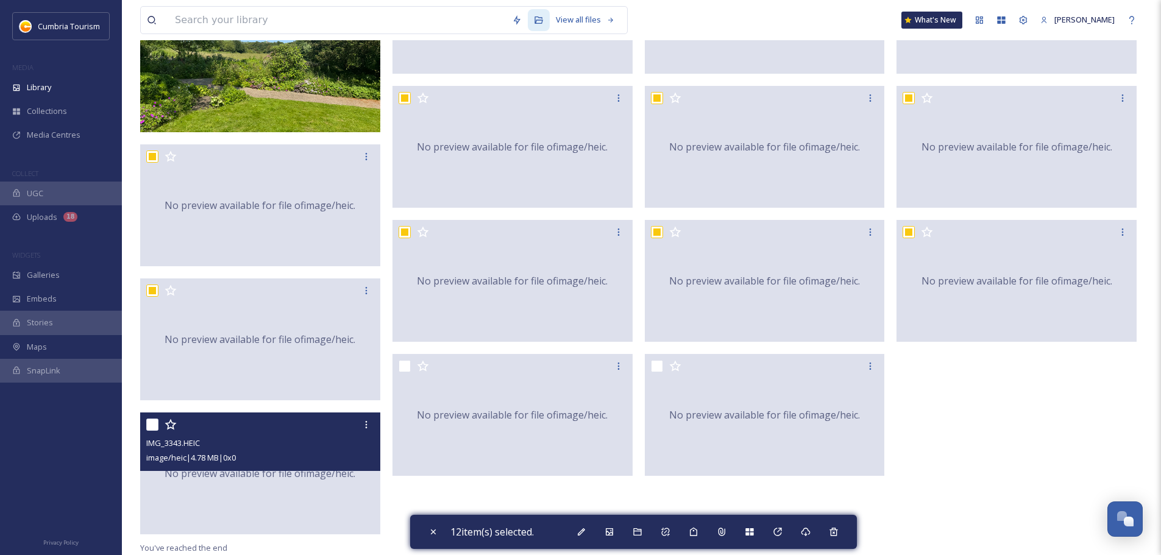
click at [152, 425] on input "checkbox" at bounding box center [152, 425] width 12 height 12
checkbox input "true"
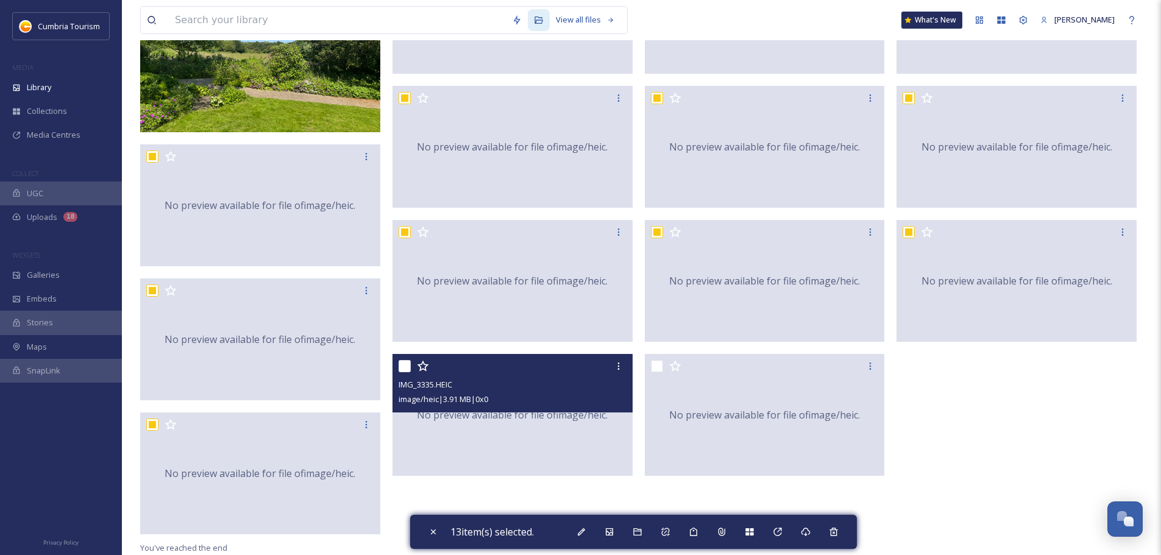
click at [405, 363] on input "checkbox" at bounding box center [405, 366] width 12 height 12
checkbox input "true"
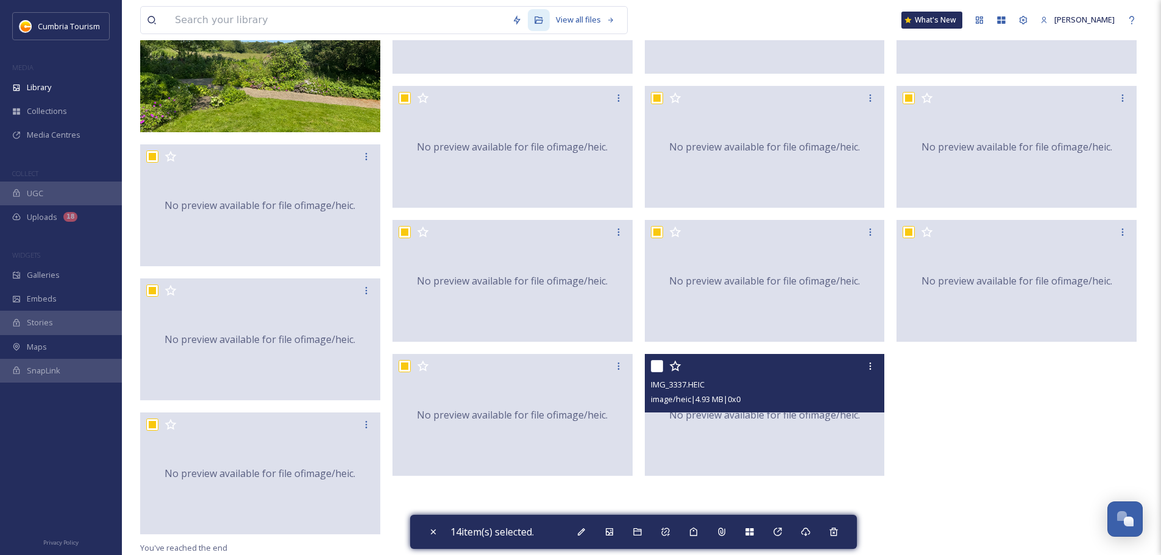
click at [658, 363] on input "checkbox" at bounding box center [657, 366] width 12 height 12
checkbox input "true"
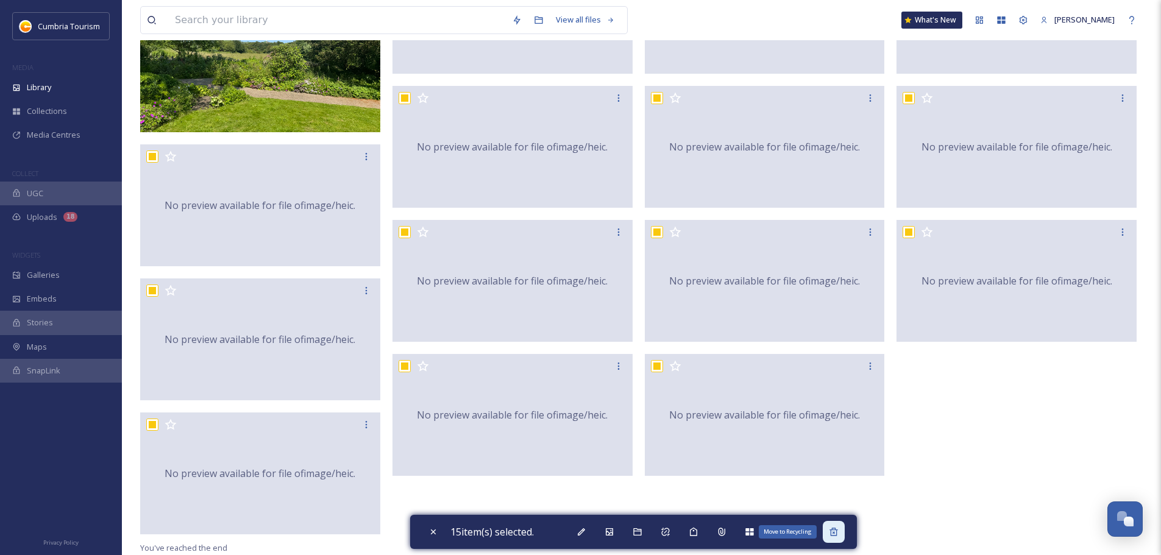
click at [841, 539] on div "Move to Recycling" at bounding box center [834, 532] width 22 height 22
checkbox input "false"
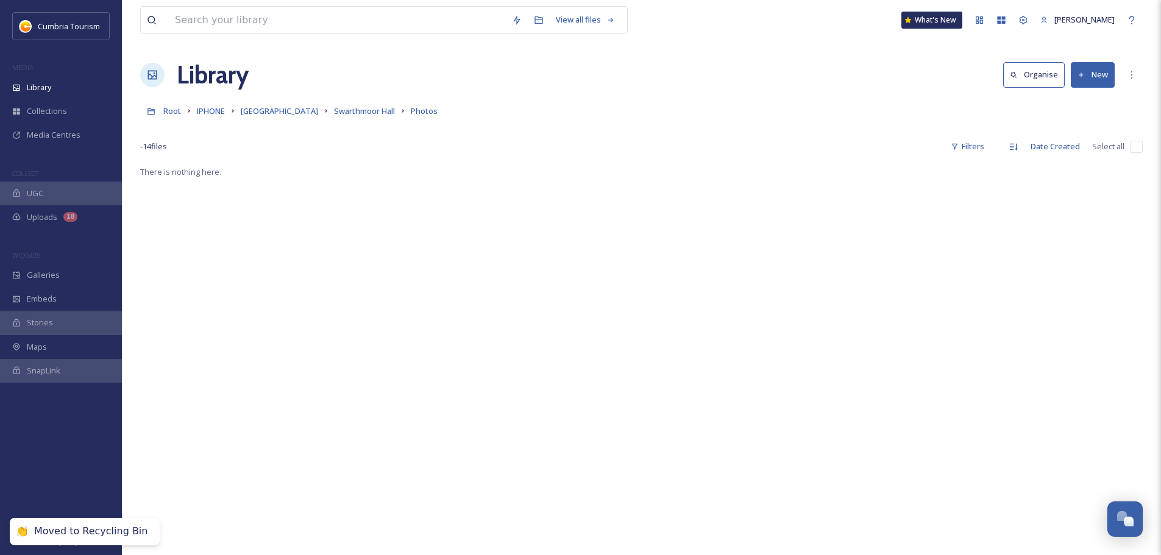
scroll to position [0, 0]
click at [334, 113] on span "Swarthmoor Hall" at bounding box center [364, 112] width 61 height 11
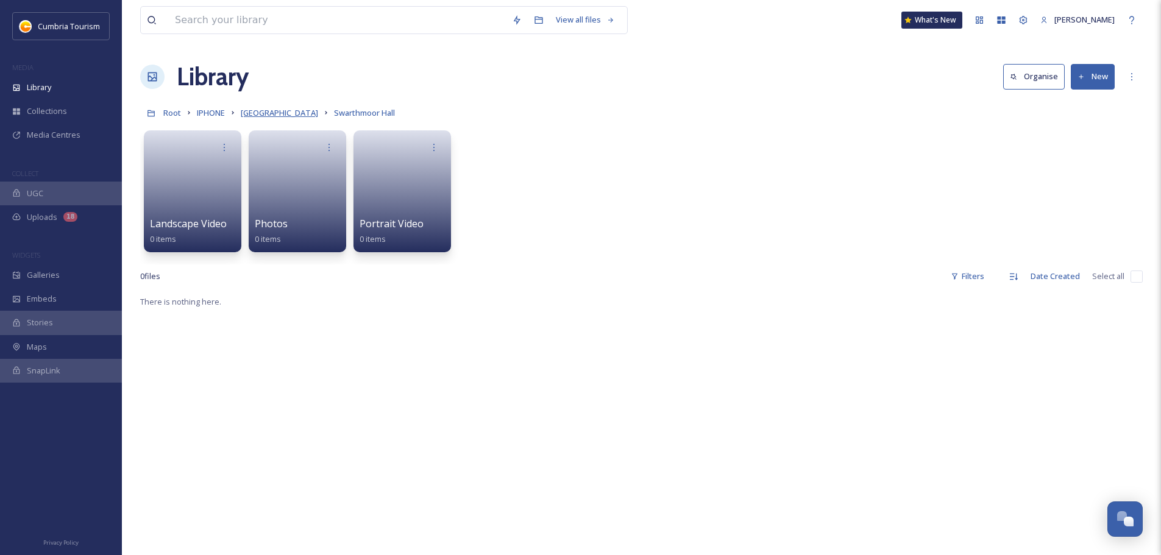
click at [274, 113] on span "[GEOGRAPHIC_DATA]" at bounding box center [279, 112] width 77 height 11
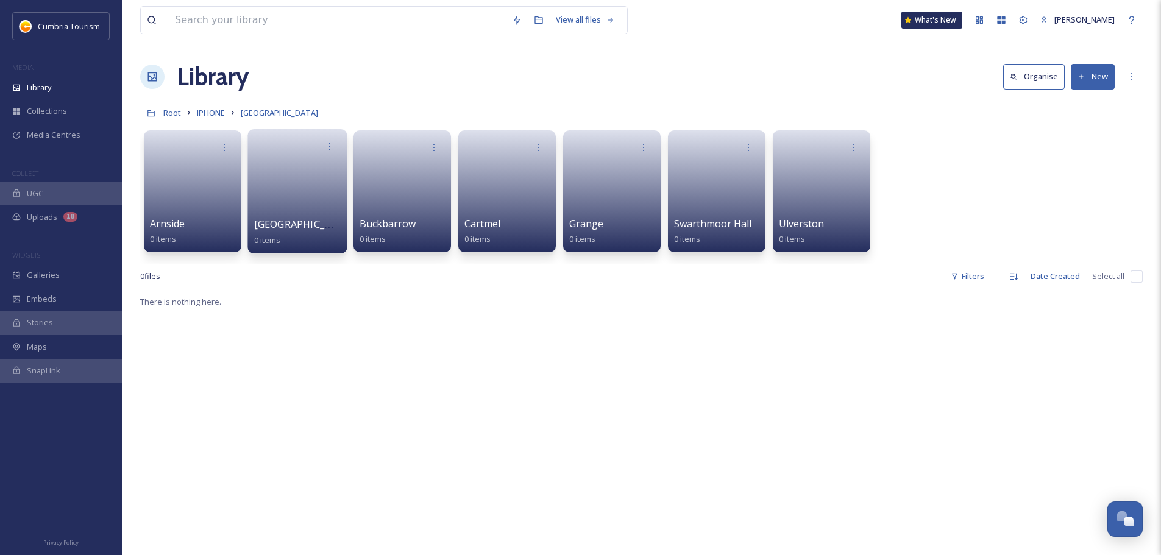
click at [280, 187] on link at bounding box center [297, 187] width 87 height 59
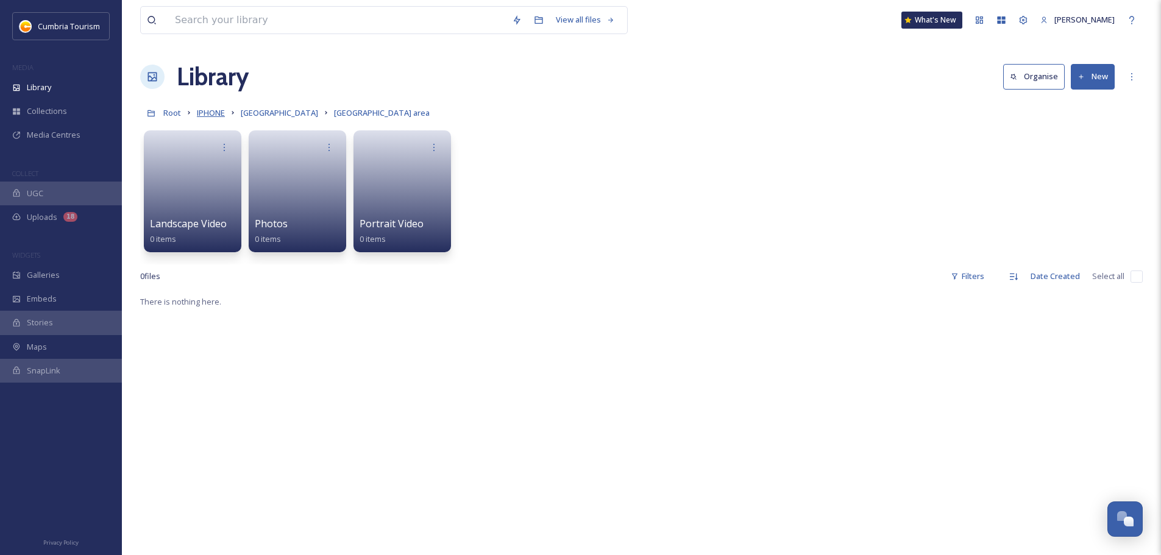
click at [216, 113] on span "IPHONE" at bounding box center [211, 112] width 28 height 11
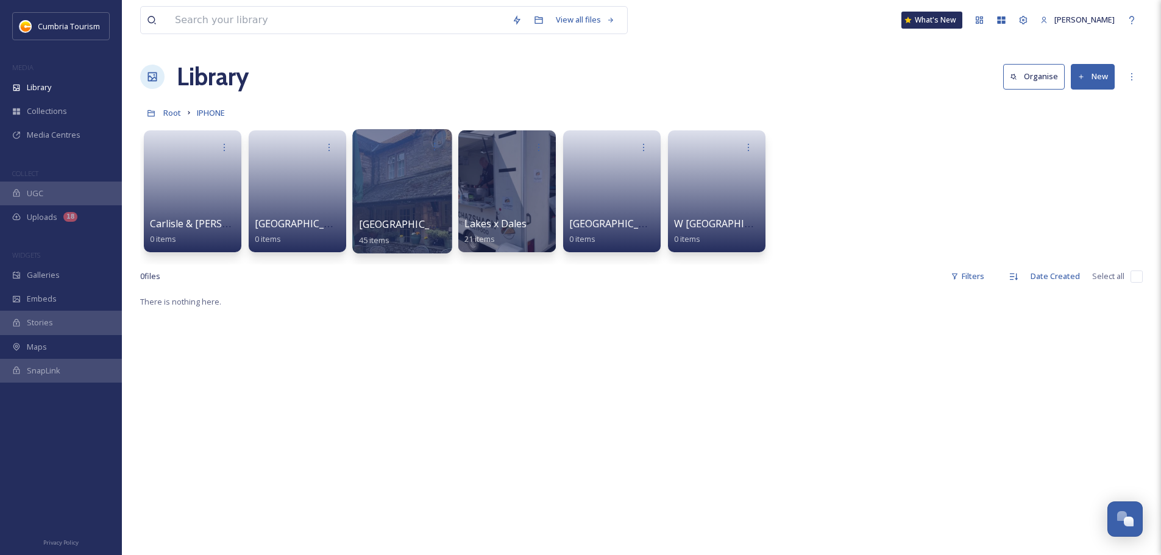
click at [372, 200] on div at bounding box center [401, 191] width 99 height 124
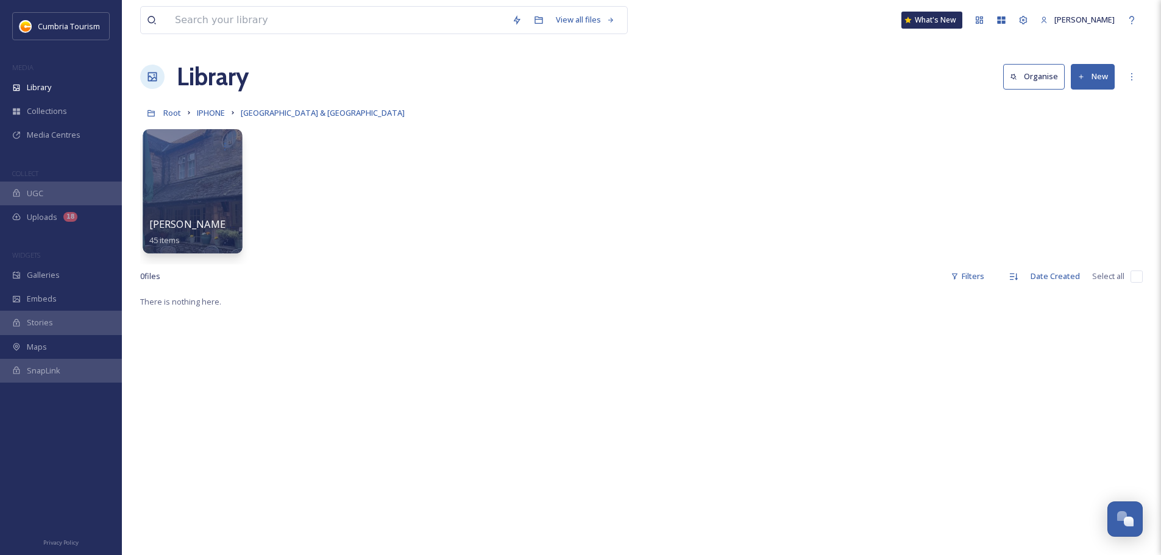
click at [205, 188] on div at bounding box center [192, 191] width 99 height 124
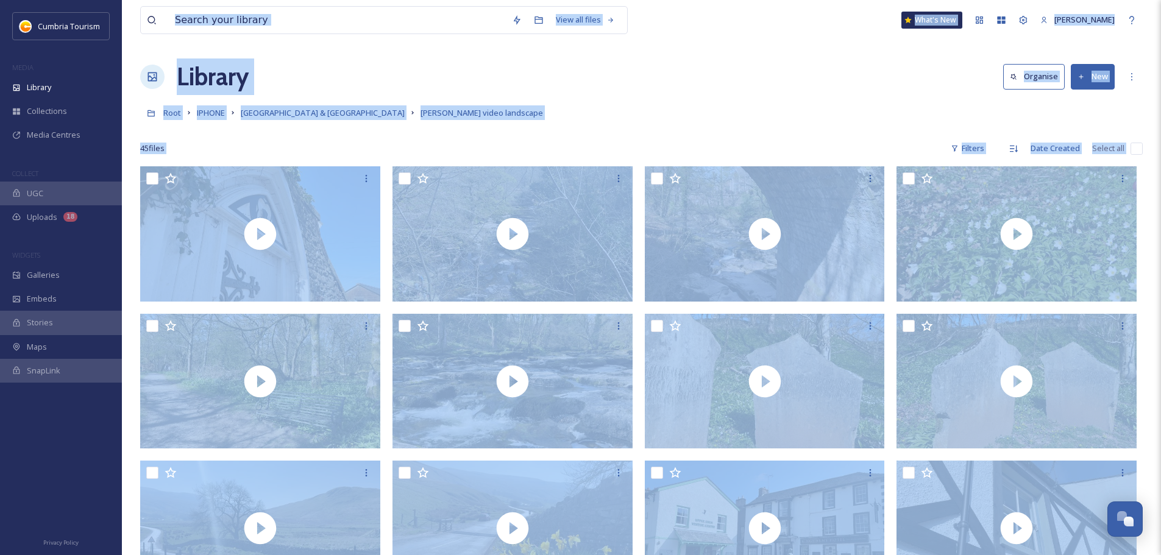
click at [716, 105] on div "Root IPHONE [GEOGRAPHIC_DATA] & [GEOGRAPHIC_DATA] [PERSON_NAME] video landscape" at bounding box center [641, 112] width 1003 height 23
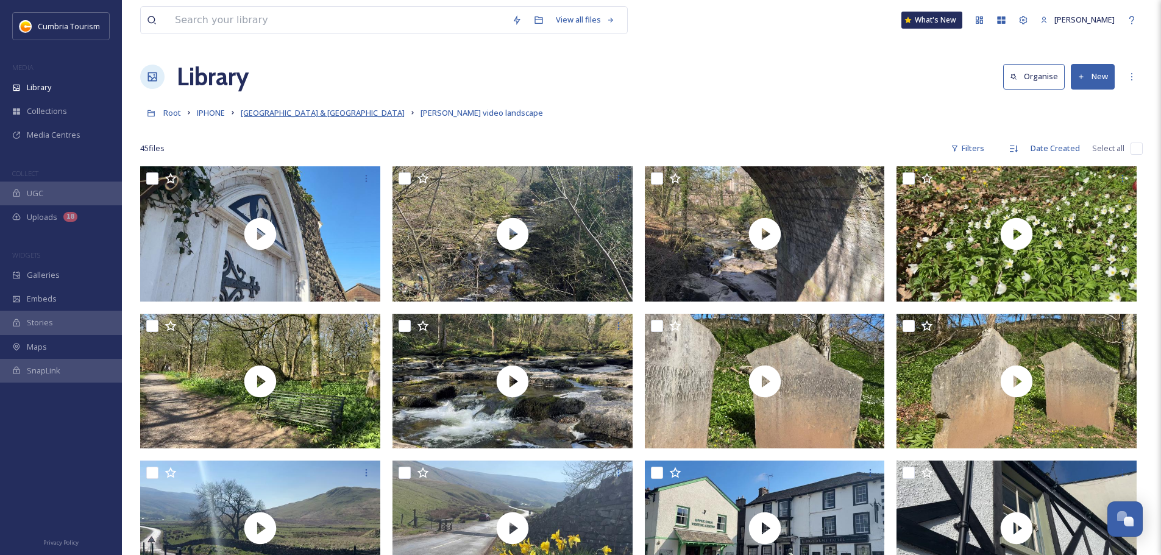
click at [287, 113] on span "[GEOGRAPHIC_DATA] & [GEOGRAPHIC_DATA]" at bounding box center [323, 112] width 164 height 11
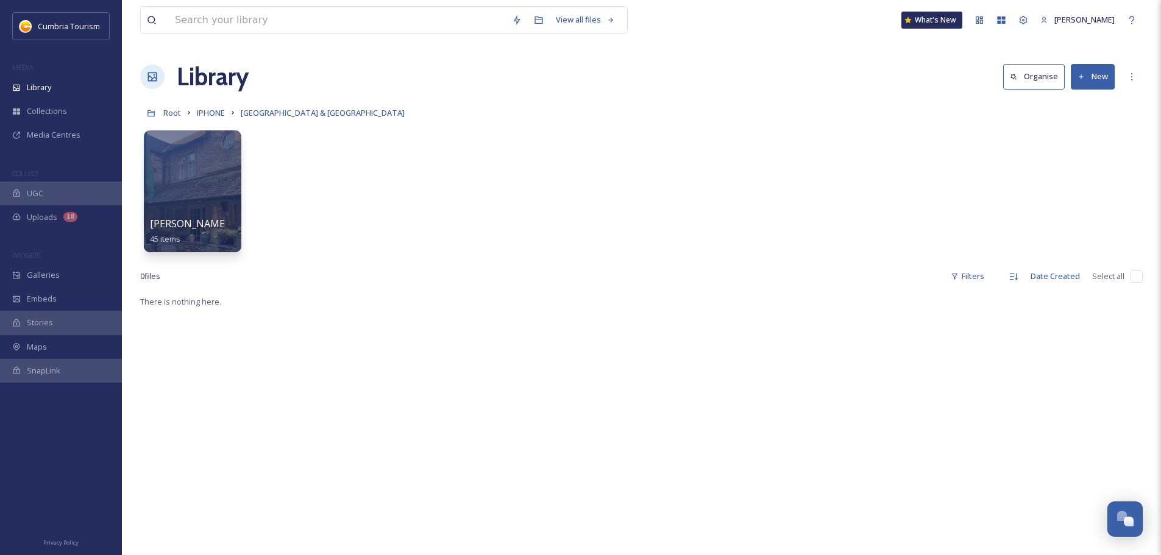
click at [1097, 74] on button "New" at bounding box center [1093, 76] width 44 height 25
click at [1089, 154] on span "Folder" at bounding box center [1078, 153] width 23 height 12
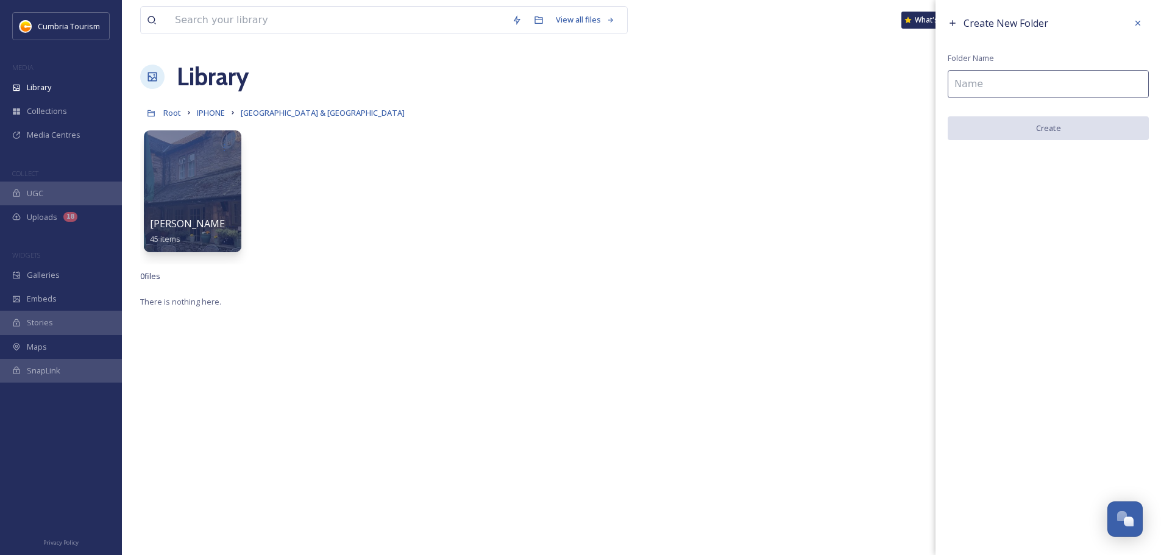
click at [962, 87] on input at bounding box center [1048, 84] width 201 height 28
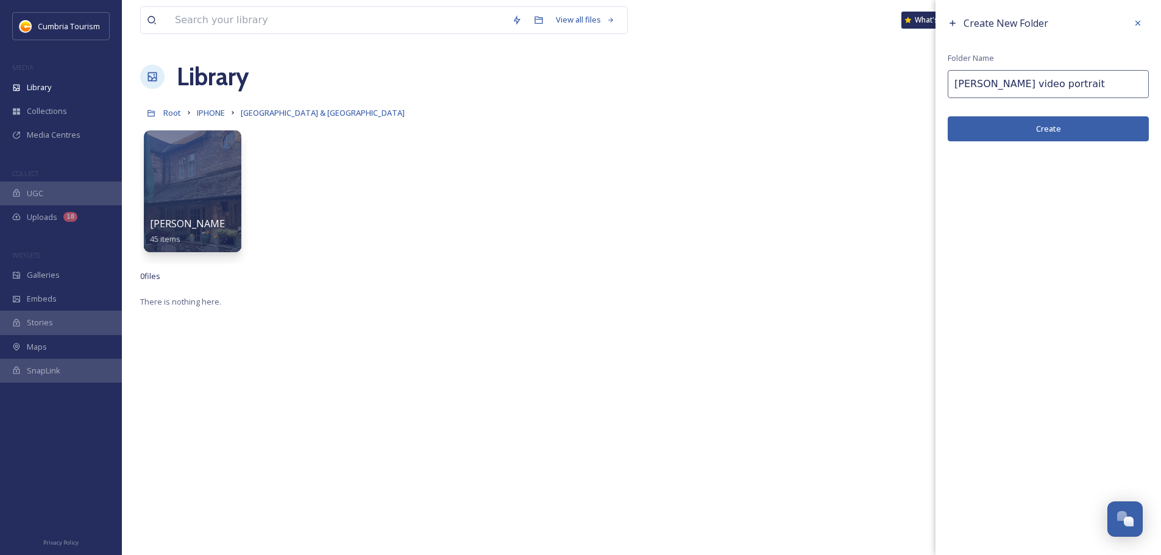
type input "[PERSON_NAME] video portrait"
click at [1056, 126] on button "Create" at bounding box center [1048, 128] width 201 height 25
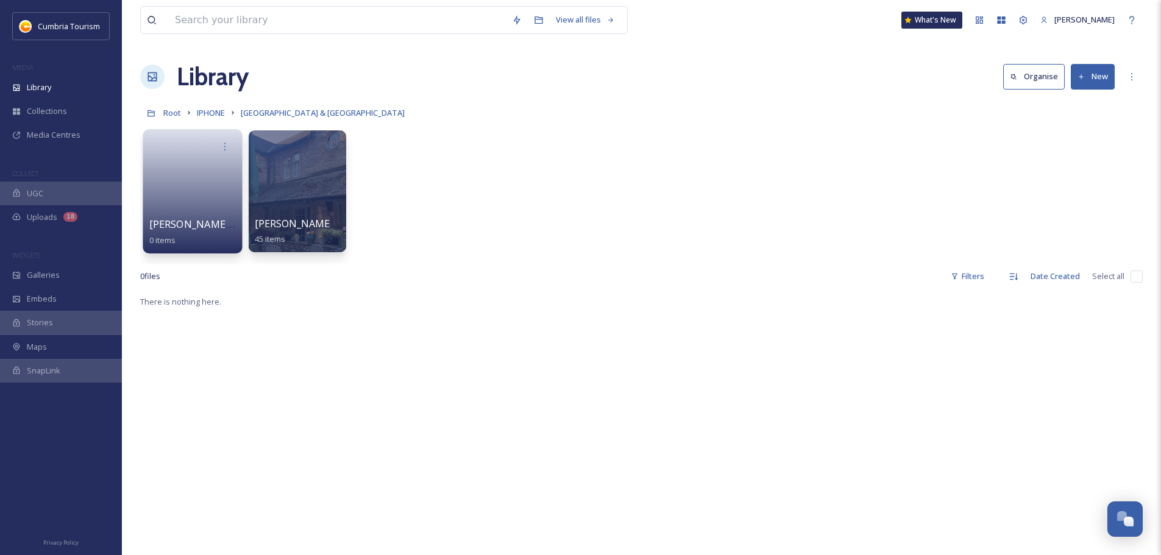
click at [206, 180] on link at bounding box center [192, 187] width 87 height 59
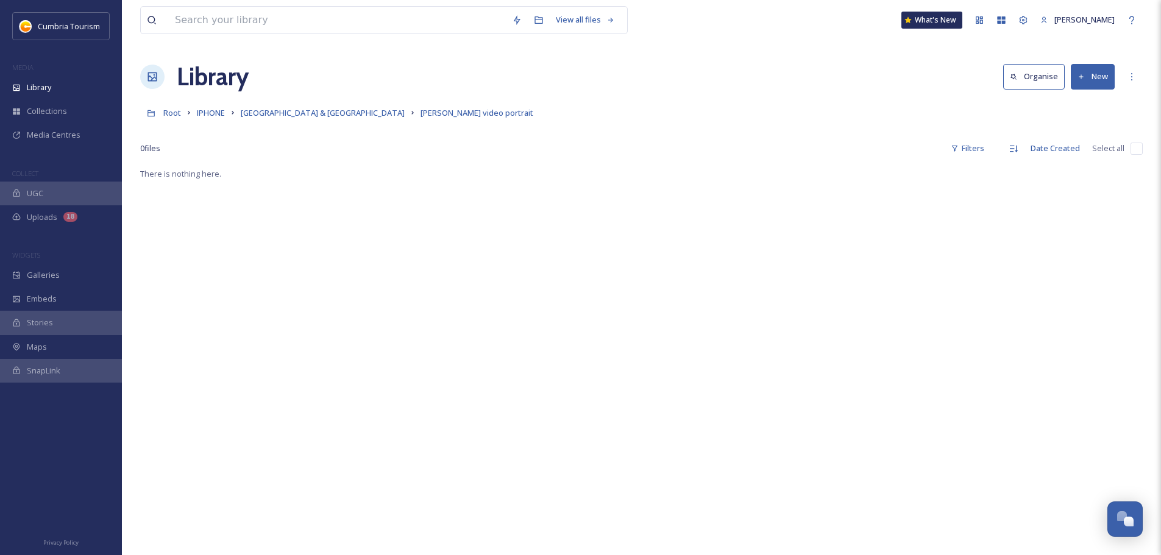
click at [1096, 81] on button "New" at bounding box center [1093, 76] width 44 height 25
click at [1087, 103] on span "File Upload" at bounding box center [1087, 105] width 40 height 12
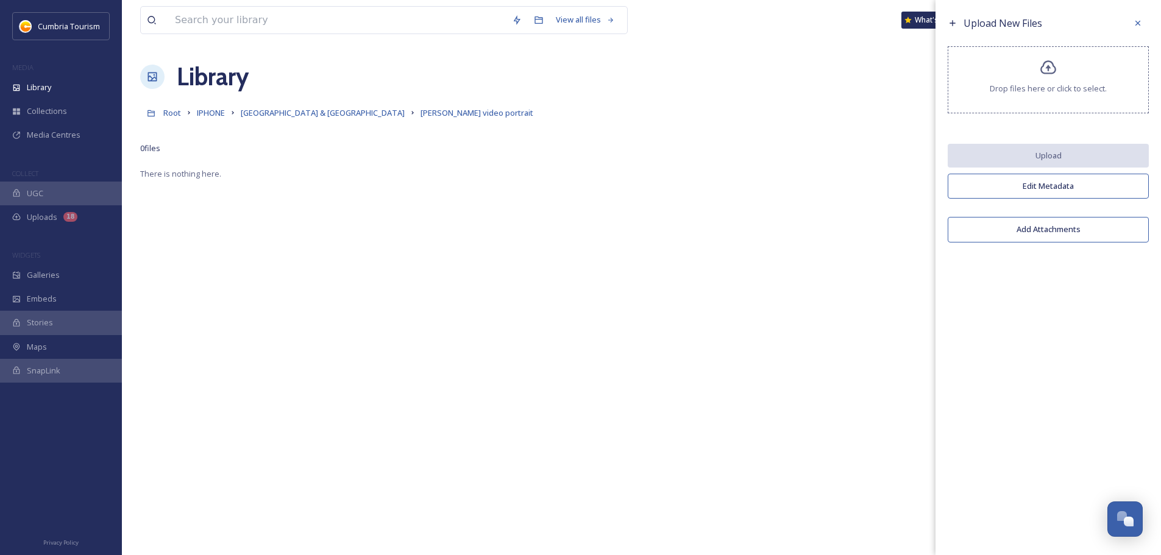
click at [1052, 69] on icon at bounding box center [1049, 68] width 18 height 18
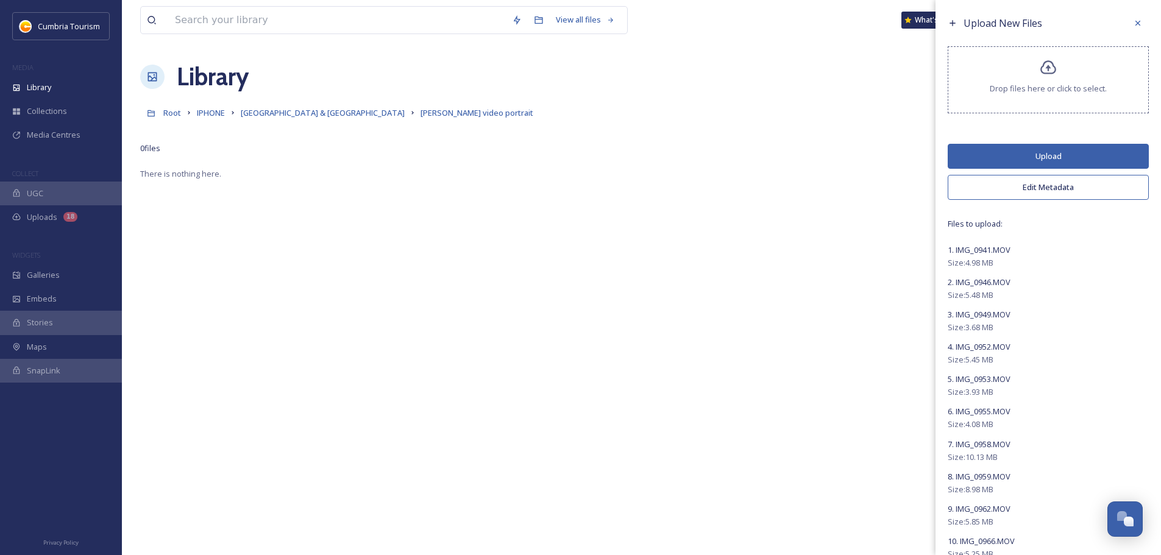
click at [966, 154] on button "Upload" at bounding box center [1048, 156] width 201 height 25
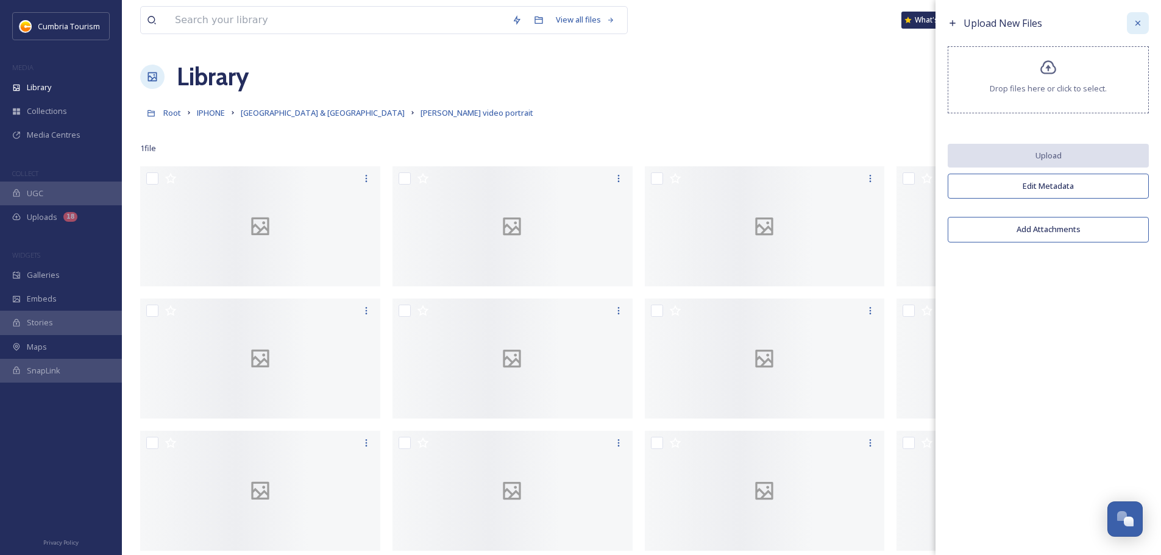
click at [1140, 22] on icon at bounding box center [1138, 23] width 10 height 10
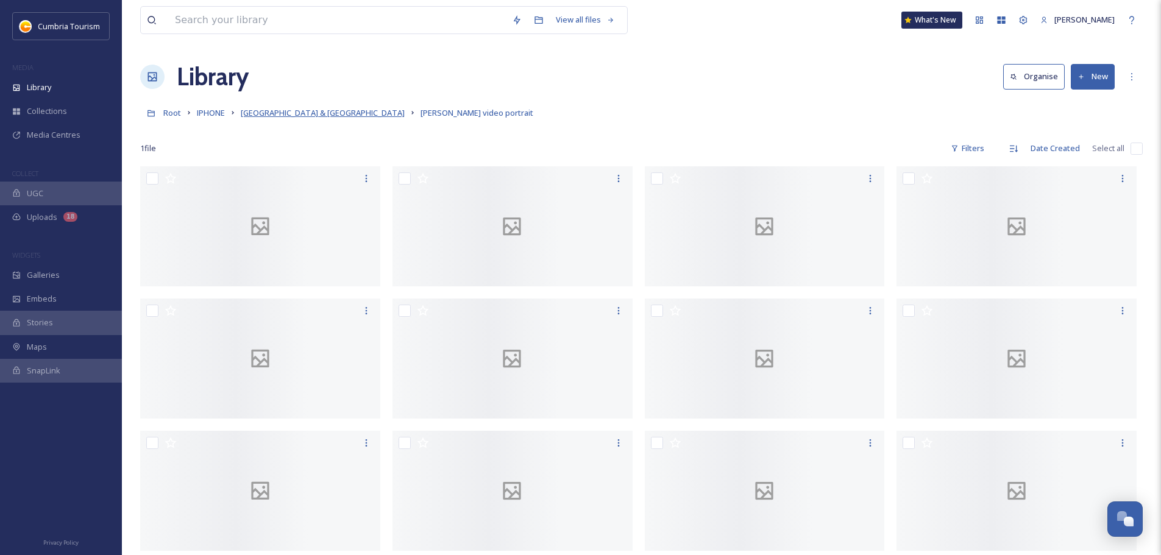
click at [289, 113] on span "[GEOGRAPHIC_DATA] & [GEOGRAPHIC_DATA]" at bounding box center [323, 112] width 164 height 11
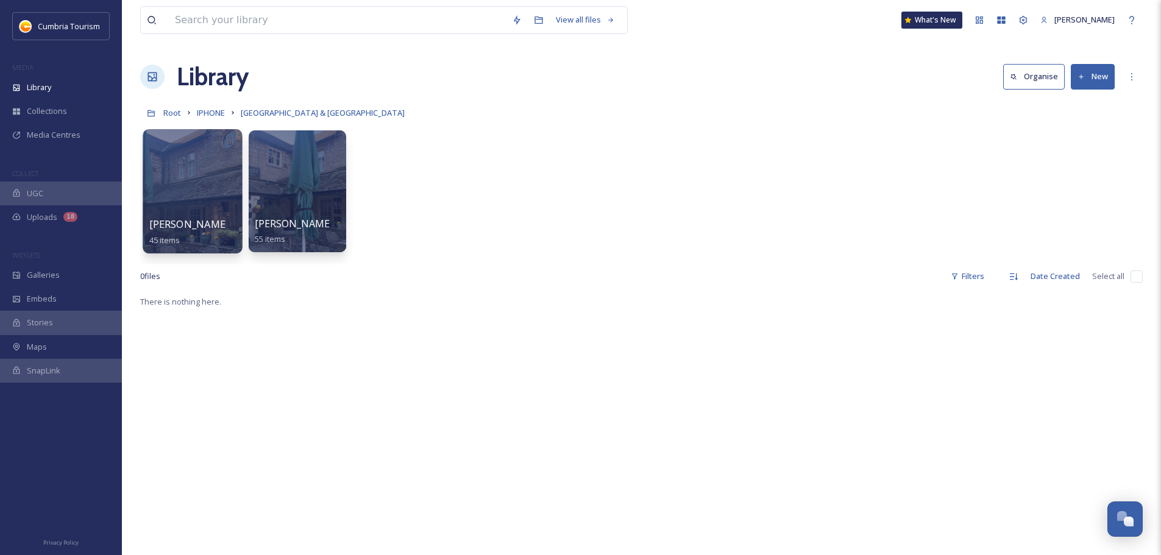
click at [209, 156] on div at bounding box center [192, 146] width 87 height 23
click at [209, 182] on div at bounding box center [192, 191] width 99 height 124
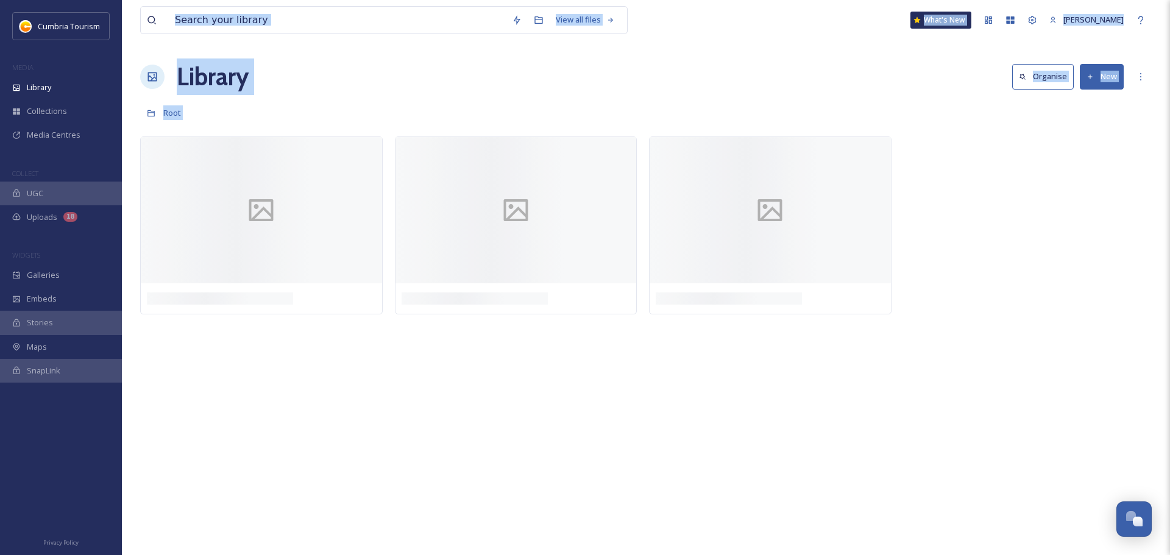
click at [288, 121] on div "Root" at bounding box center [646, 112] width 1012 height 23
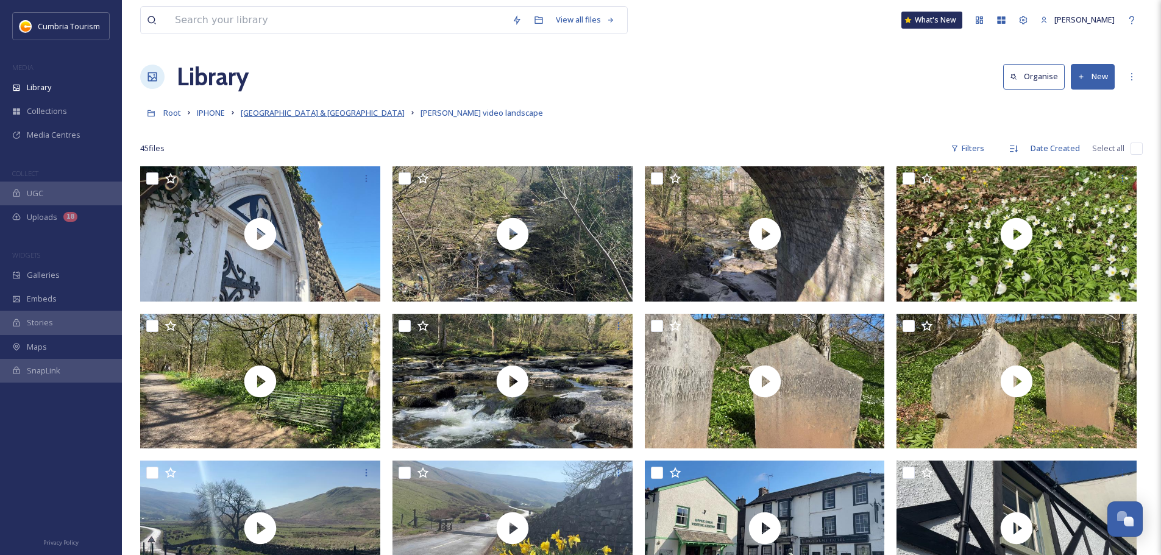
click at [301, 108] on span "[GEOGRAPHIC_DATA] & [GEOGRAPHIC_DATA]" at bounding box center [323, 112] width 164 height 11
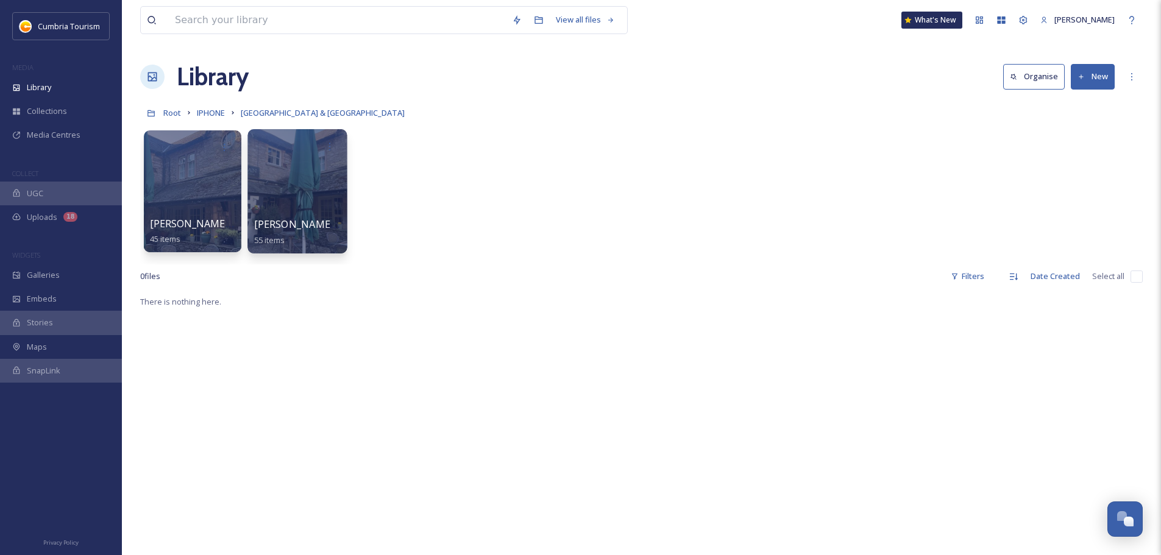
click at [327, 169] on div at bounding box center [296, 191] width 99 height 124
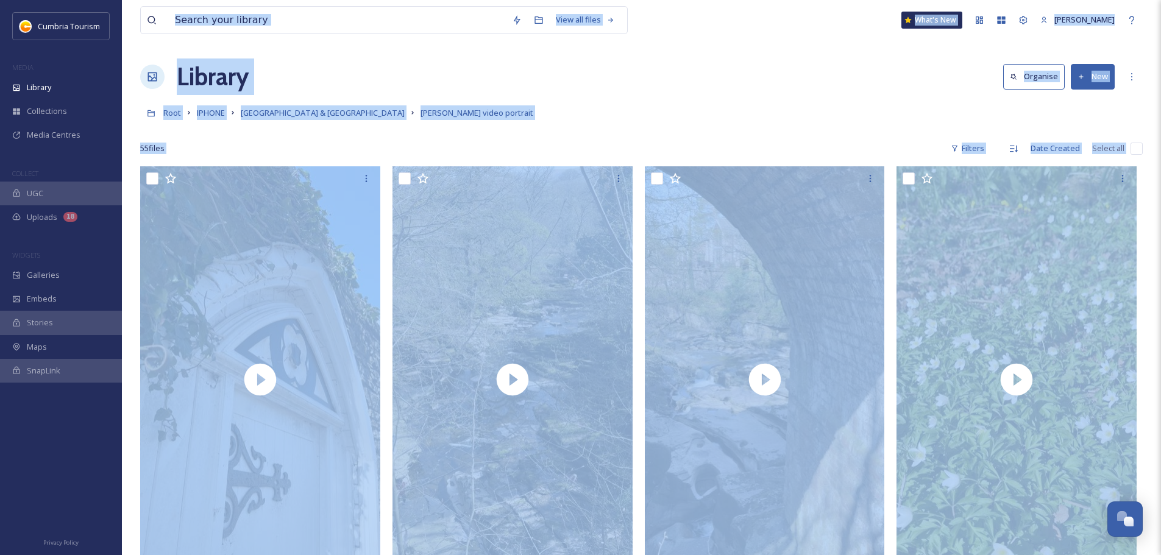
click at [713, 102] on div "Root IPHONE [GEOGRAPHIC_DATA] & North Pennines [PERSON_NAME] video portrait" at bounding box center [641, 112] width 1003 height 23
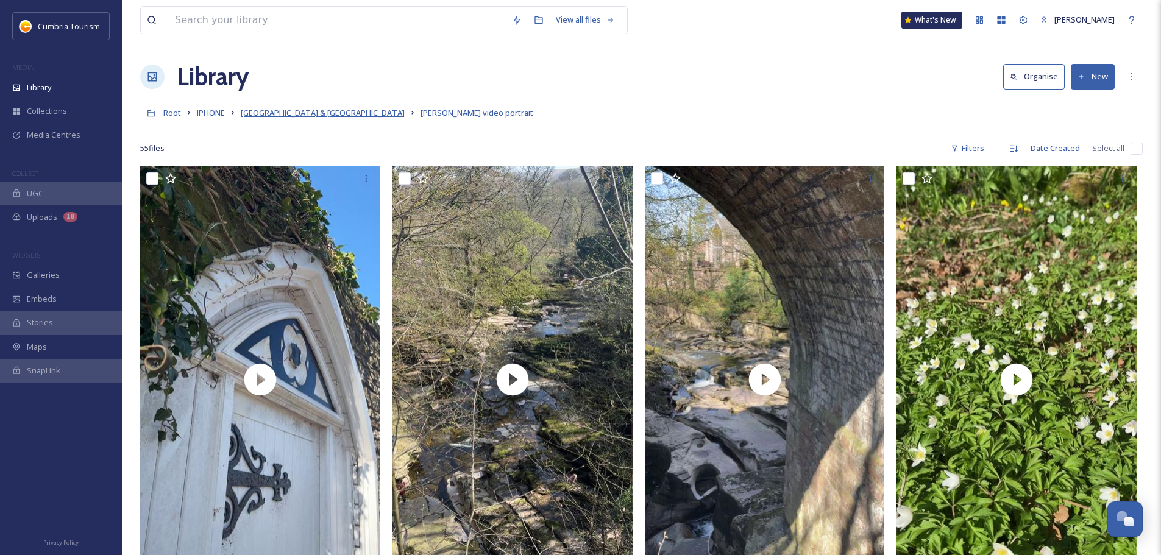
click at [248, 116] on span "[GEOGRAPHIC_DATA] & [GEOGRAPHIC_DATA]" at bounding box center [323, 112] width 164 height 11
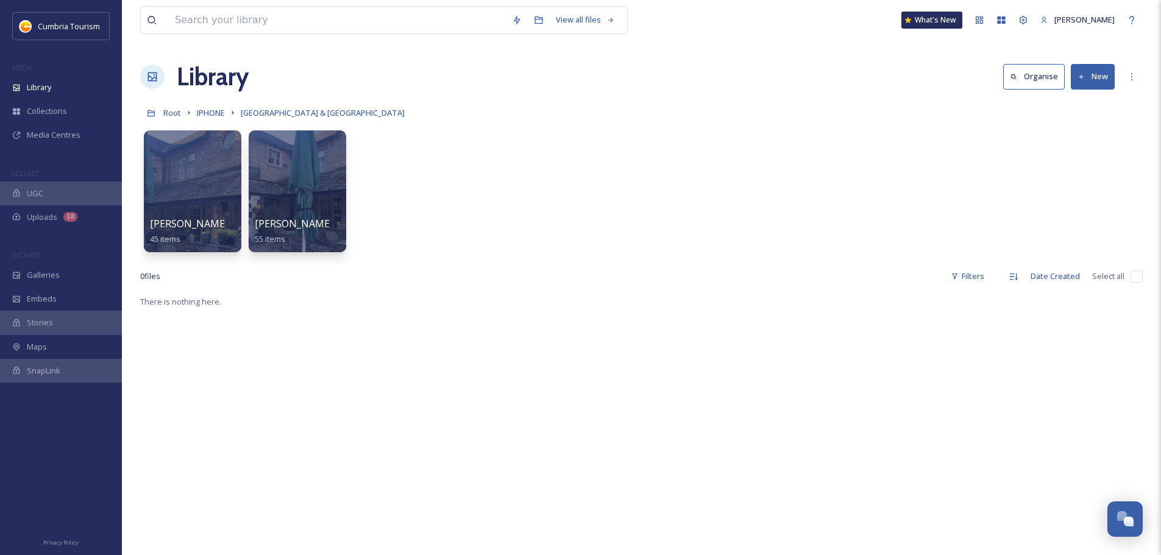
click at [1101, 81] on button "New" at bounding box center [1093, 76] width 44 height 25
click at [1072, 148] on span "Folder" at bounding box center [1078, 153] width 23 height 12
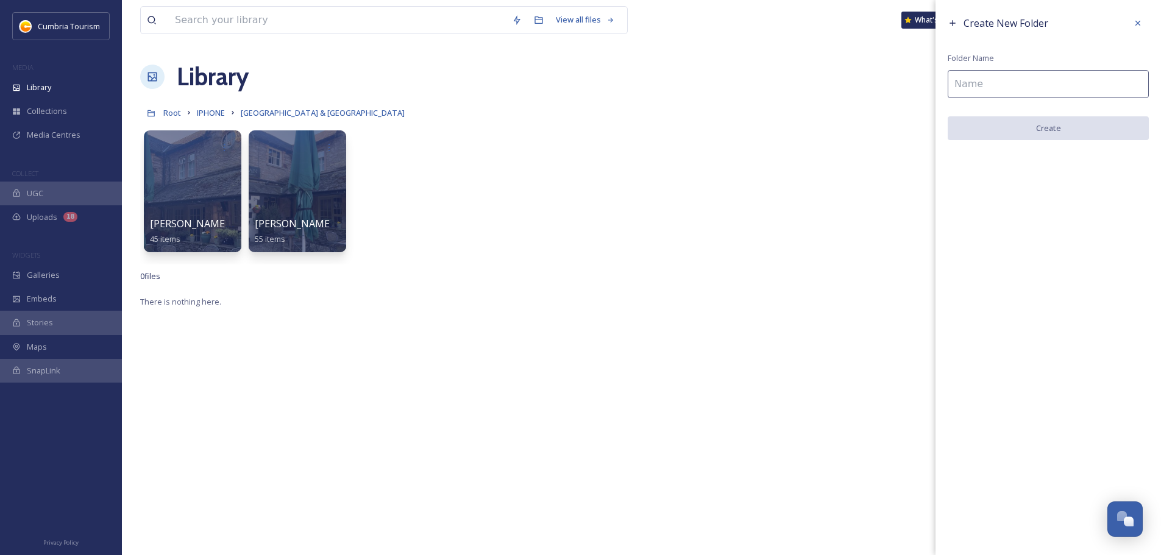
click at [1067, 82] on input at bounding box center [1048, 84] width 201 height 28
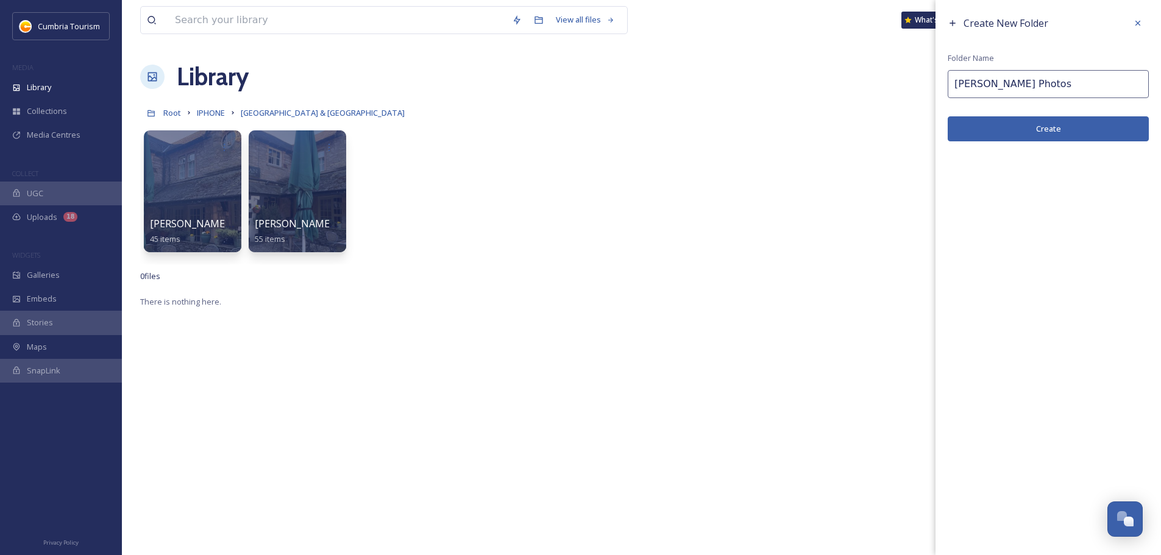
type input "[PERSON_NAME] Photos"
click at [1057, 134] on button "Create" at bounding box center [1048, 128] width 201 height 25
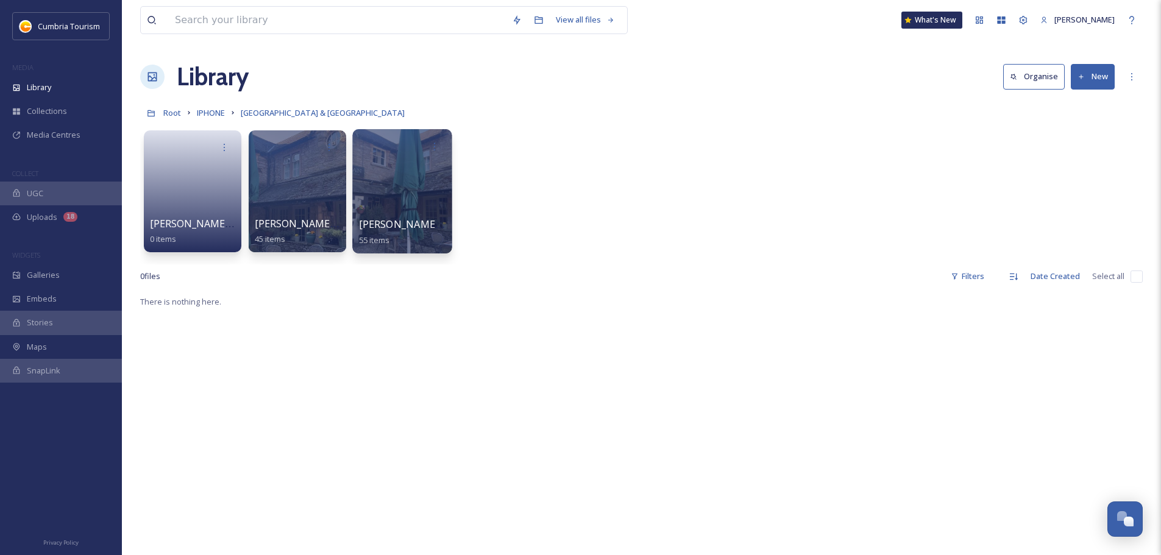
click at [404, 166] on div at bounding box center [401, 191] width 99 height 124
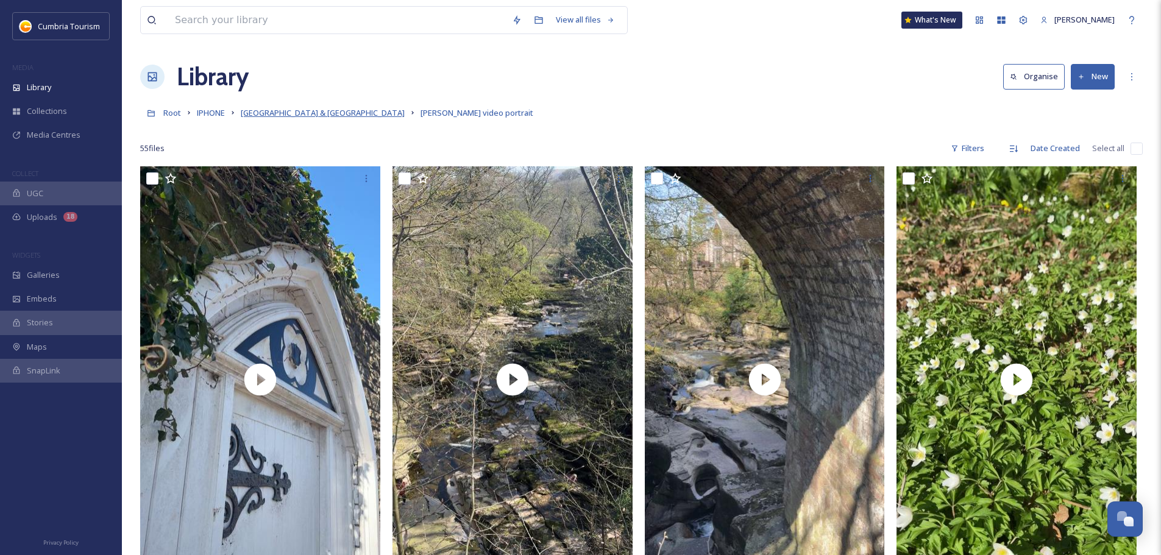
click at [313, 113] on span "[GEOGRAPHIC_DATA] & [GEOGRAPHIC_DATA]" at bounding box center [323, 112] width 164 height 11
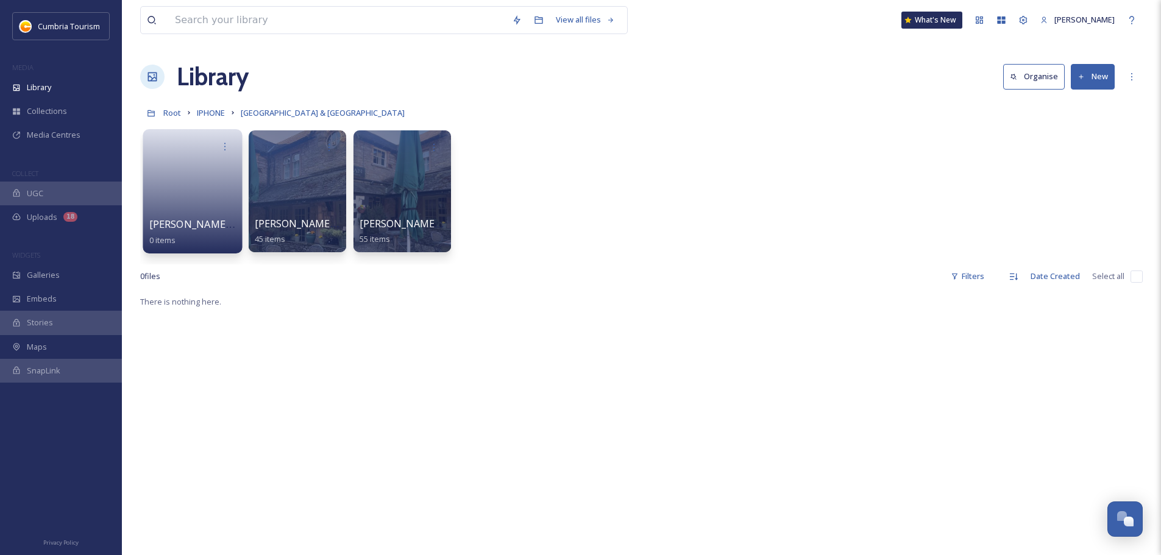
click at [218, 189] on link at bounding box center [192, 187] width 87 height 59
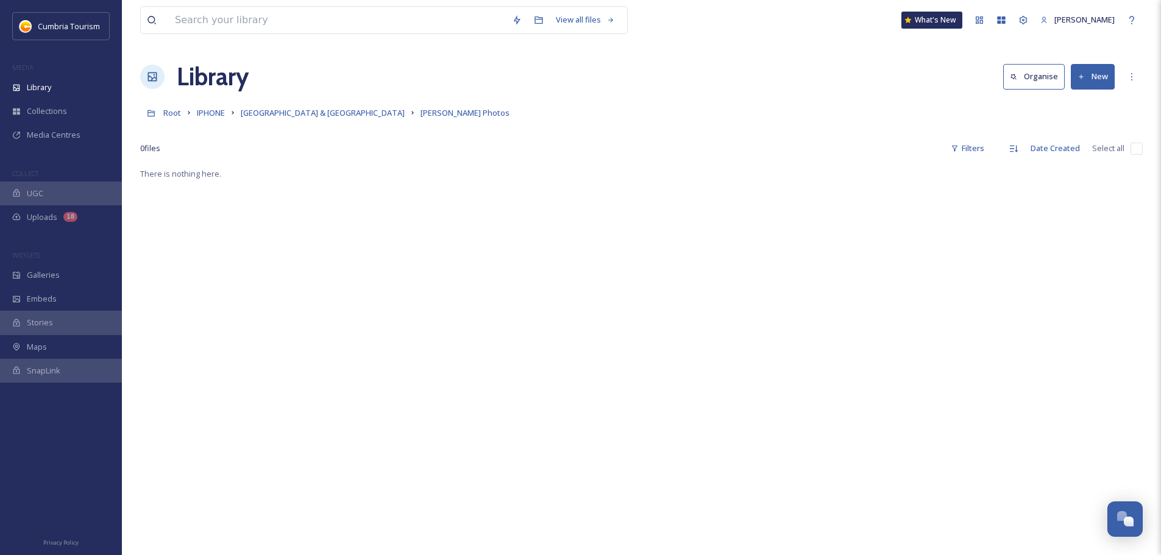
click at [1093, 82] on button "New" at bounding box center [1093, 76] width 44 height 25
click at [1091, 110] on span "File Upload" at bounding box center [1087, 105] width 40 height 12
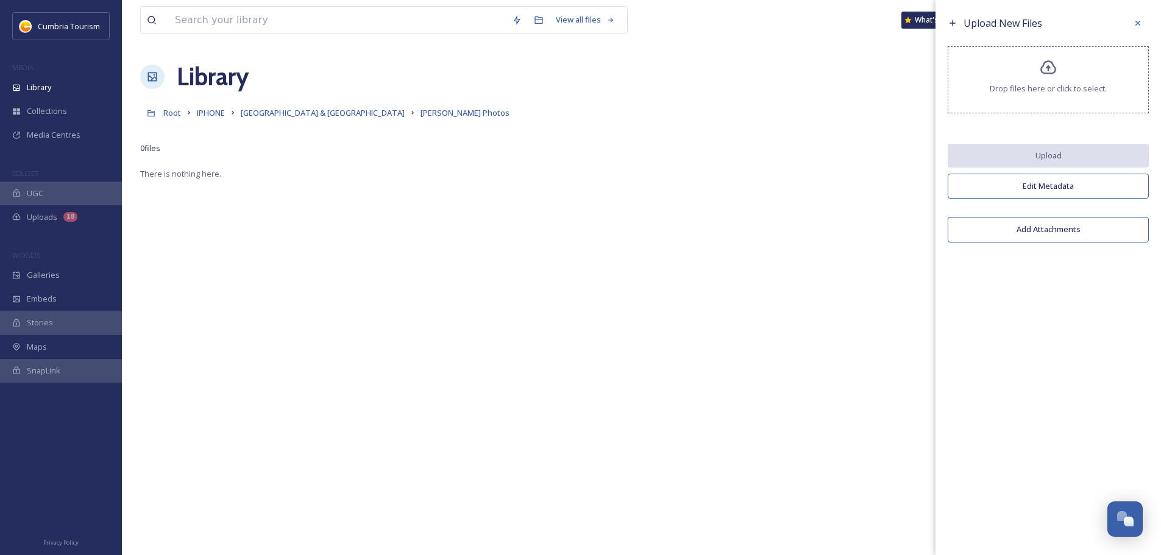
click at [1050, 66] on icon at bounding box center [1049, 68] width 18 height 18
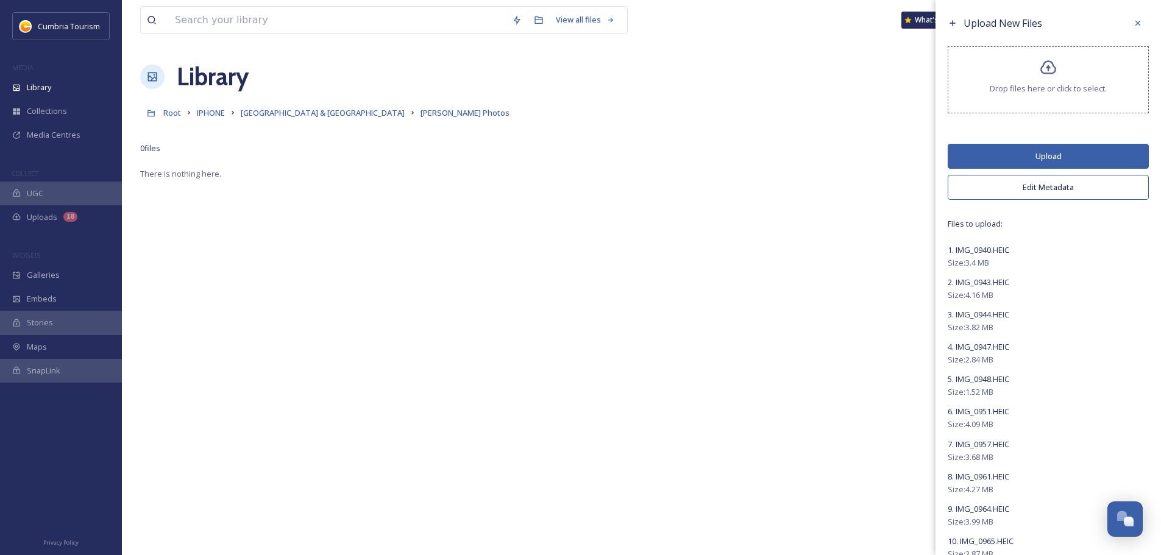
click at [1051, 154] on button "Upload" at bounding box center [1048, 156] width 201 height 25
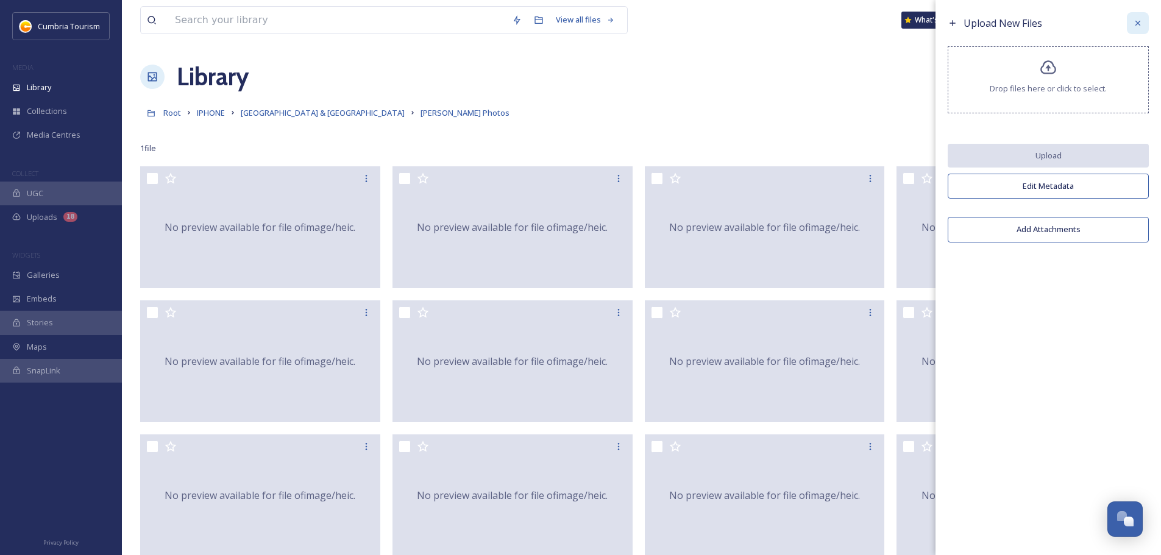
click at [1140, 23] on icon at bounding box center [1138, 23] width 10 height 10
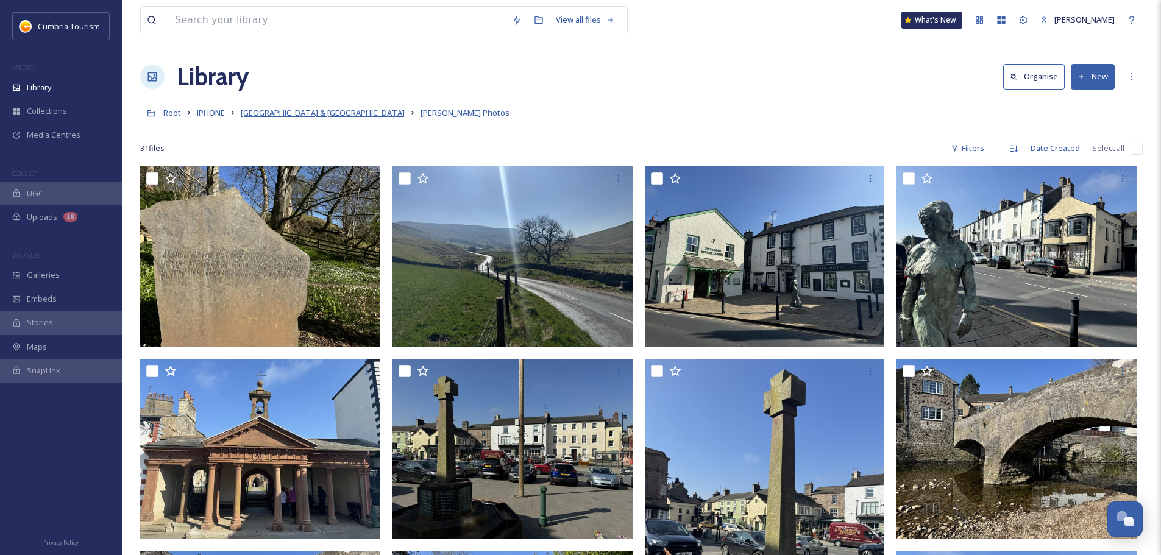
click at [313, 117] on span "[GEOGRAPHIC_DATA] & [GEOGRAPHIC_DATA]" at bounding box center [323, 112] width 164 height 11
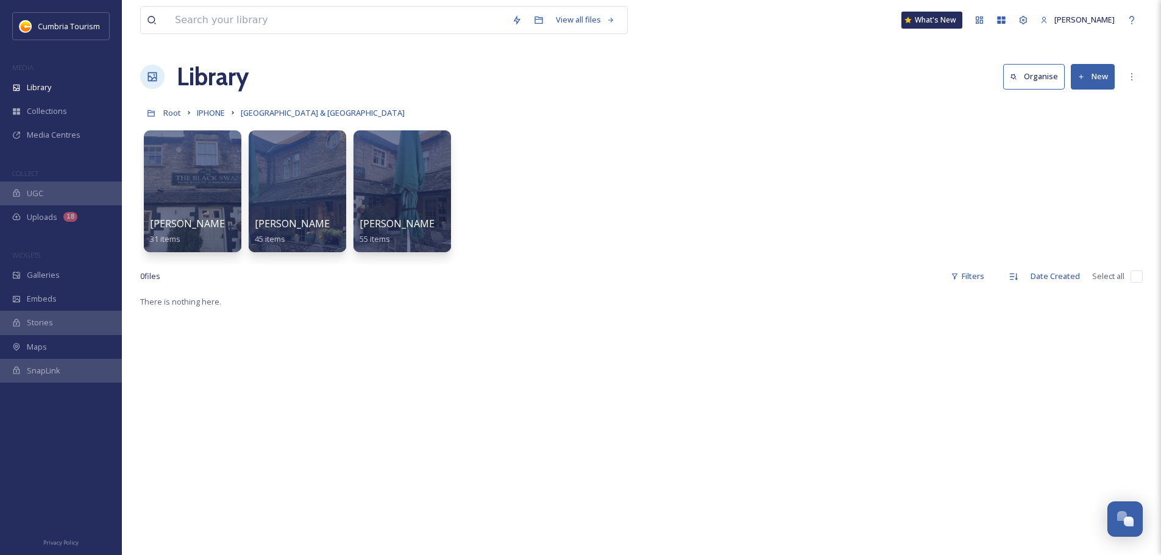
click at [1093, 79] on button "New" at bounding box center [1093, 76] width 44 height 25
click at [1084, 154] on span "Folder" at bounding box center [1078, 153] width 23 height 12
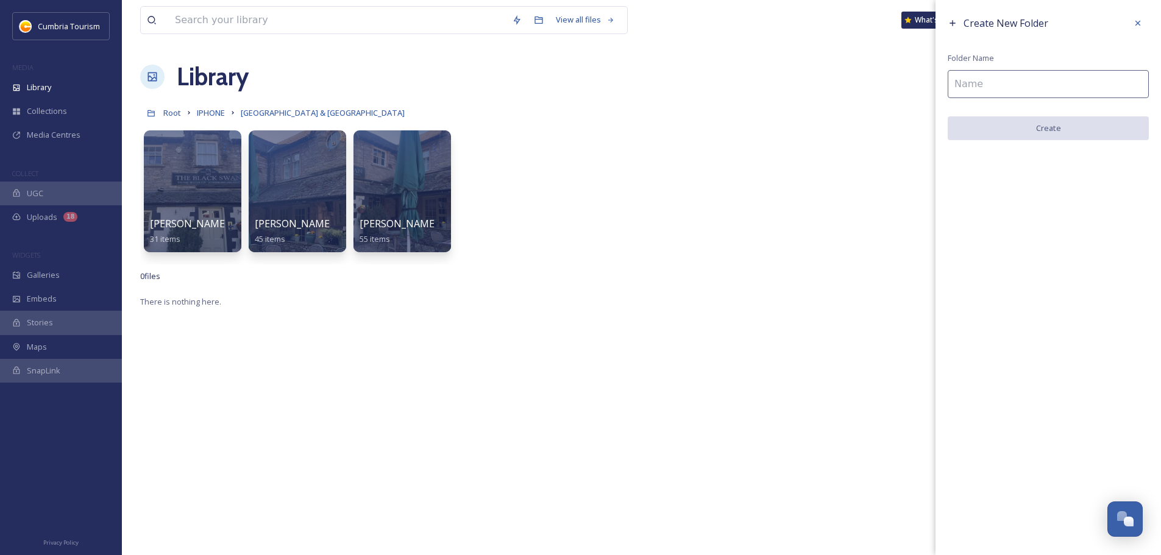
click at [989, 87] on input at bounding box center [1048, 84] width 201 height 28
paste input "Eden Valley Appleby"
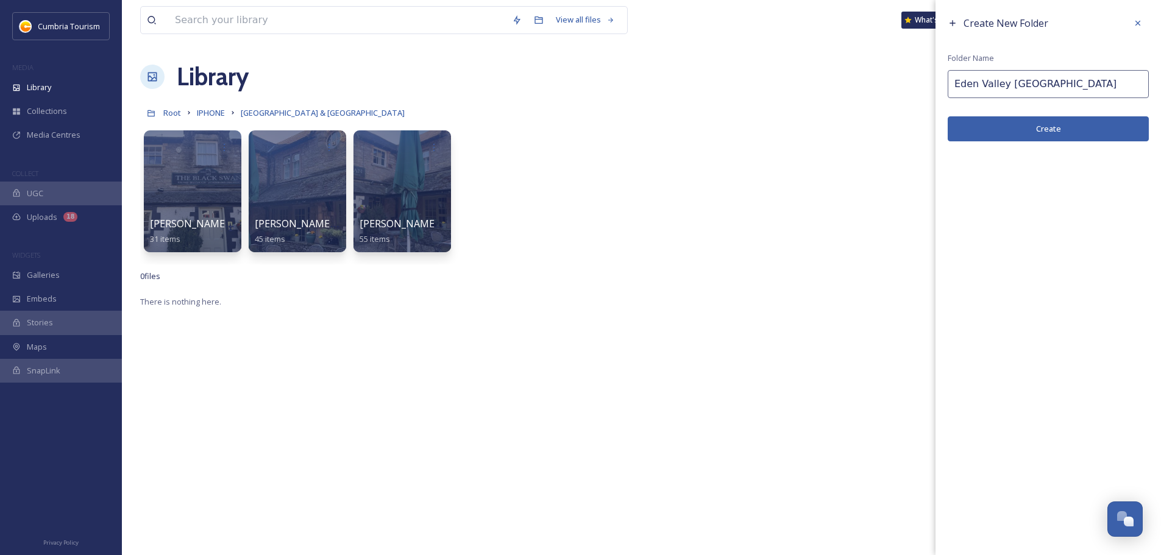
type input "Eden Valley Appleby"
click at [1017, 131] on button "Create" at bounding box center [1048, 128] width 201 height 25
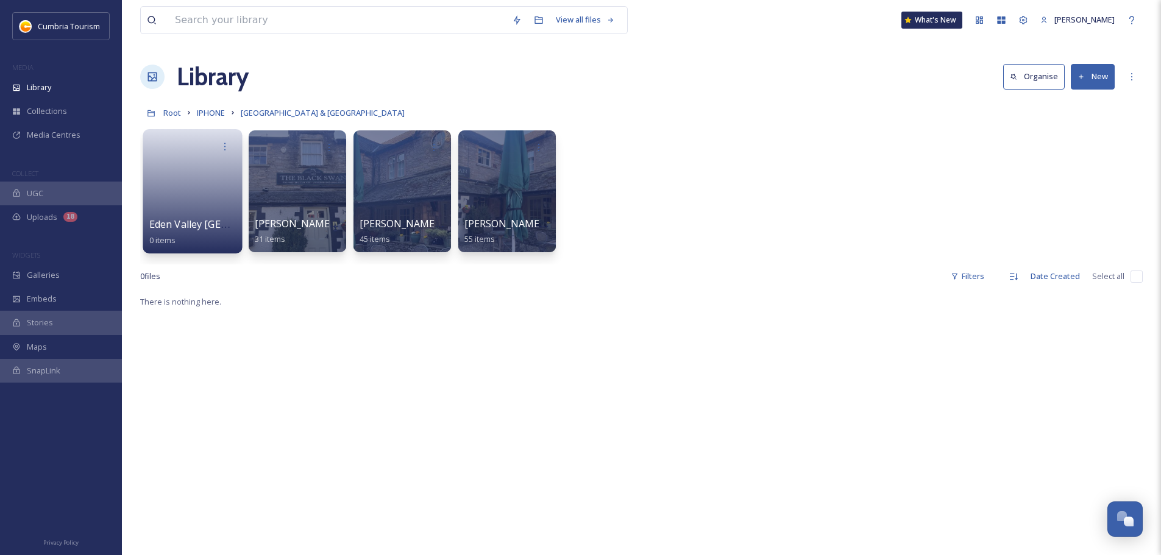
click at [190, 192] on link at bounding box center [192, 187] width 87 height 59
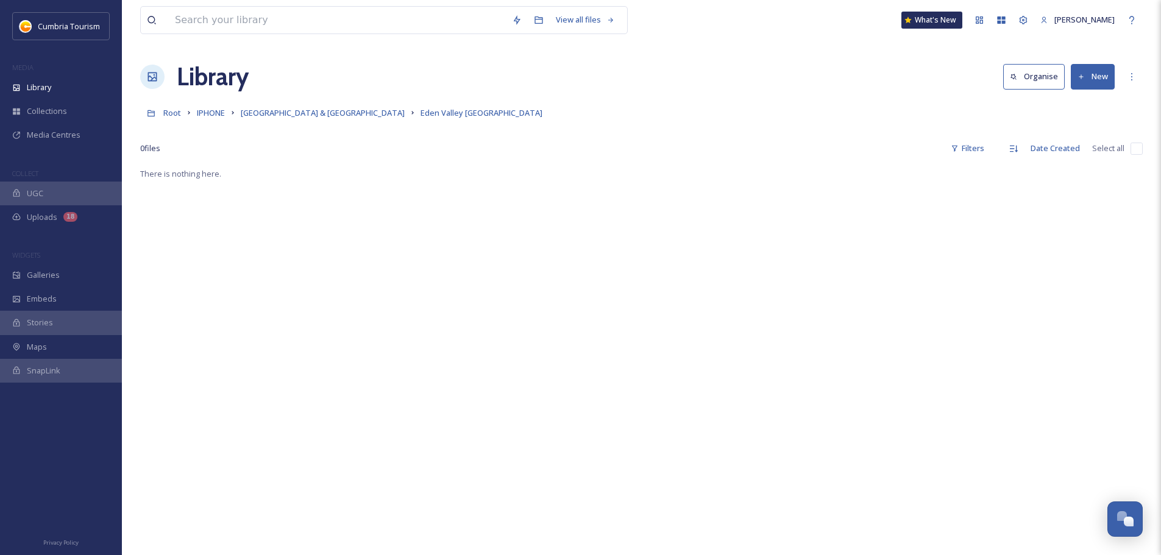
click at [1101, 77] on button "New" at bounding box center [1093, 76] width 44 height 25
click at [1087, 110] on span "File Upload" at bounding box center [1087, 105] width 40 height 12
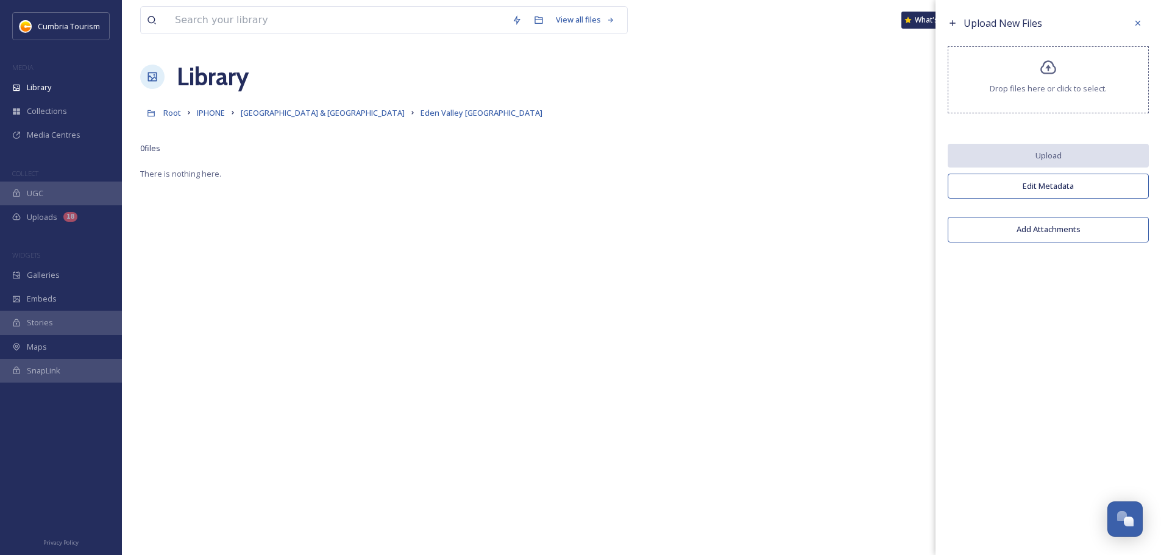
click at [1050, 71] on icon at bounding box center [1049, 68] width 18 height 18
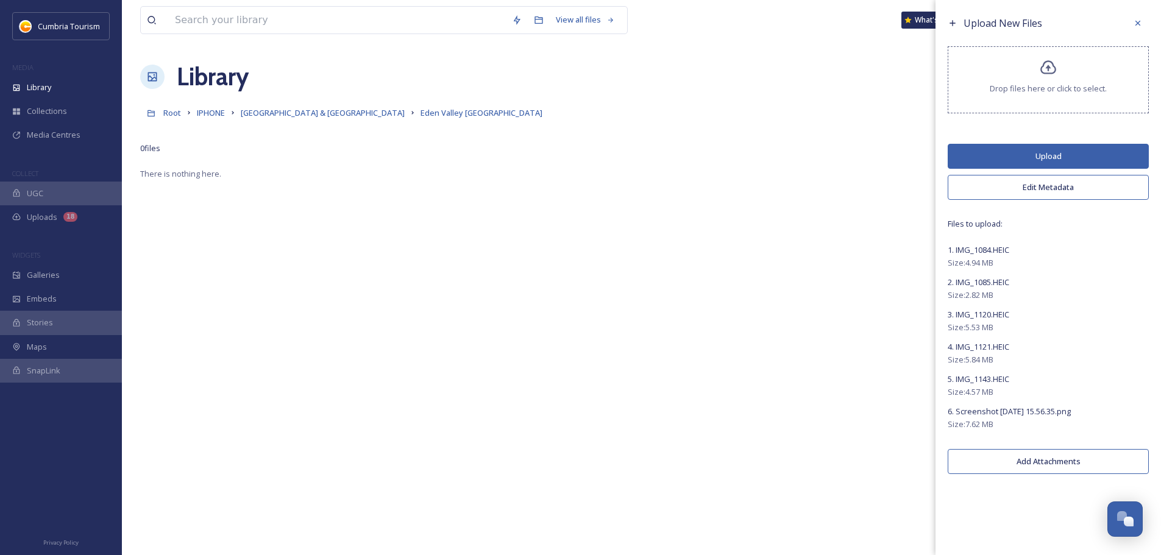
click at [1066, 156] on button "Upload" at bounding box center [1048, 156] width 201 height 25
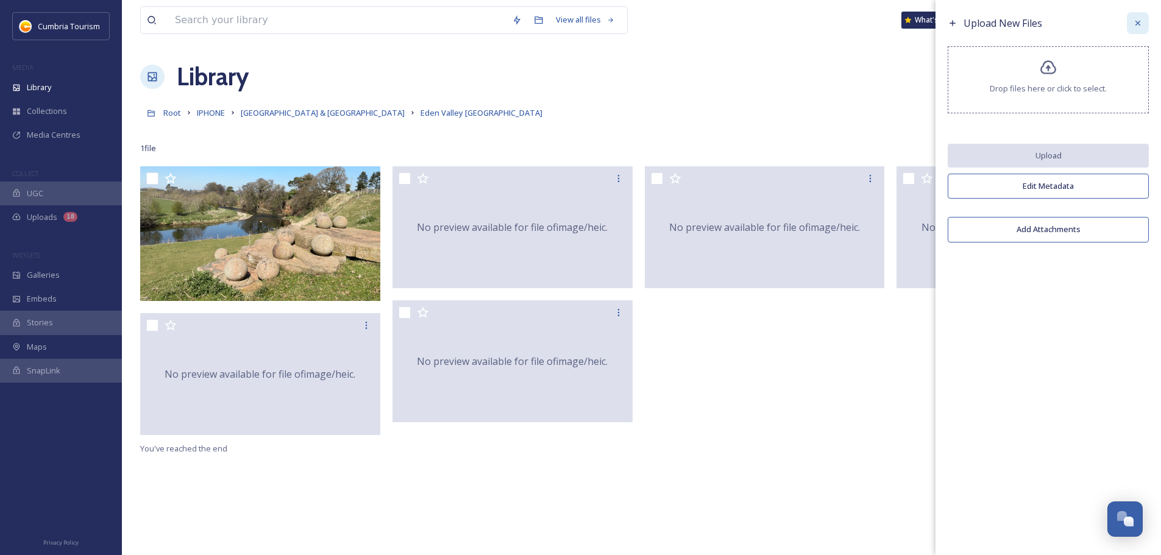
click at [1141, 21] on icon at bounding box center [1138, 23] width 10 height 10
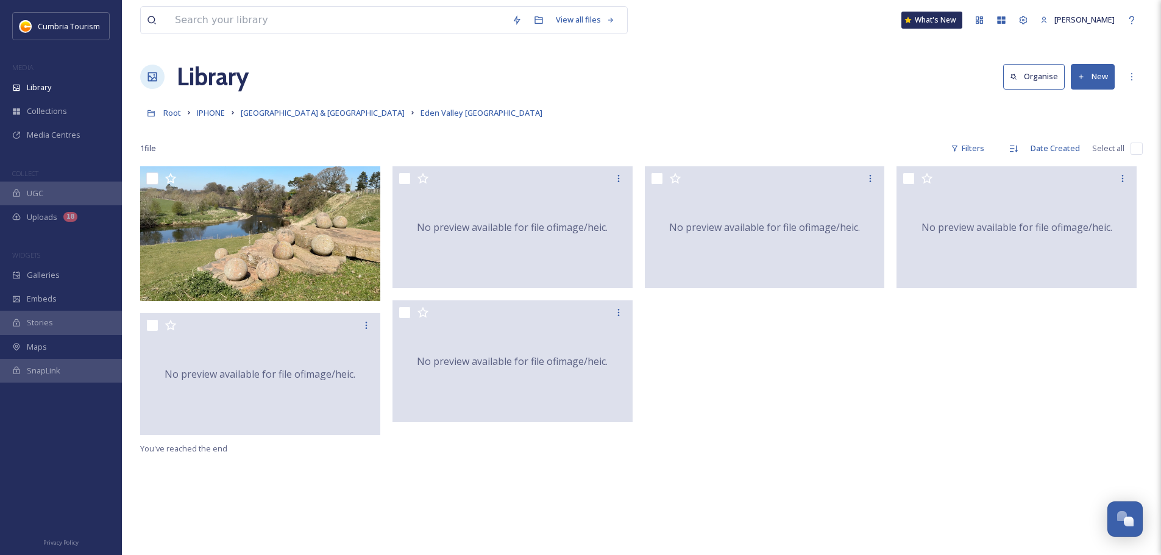
click at [332, 107] on link "[GEOGRAPHIC_DATA] & [GEOGRAPHIC_DATA]" at bounding box center [323, 112] width 164 height 15
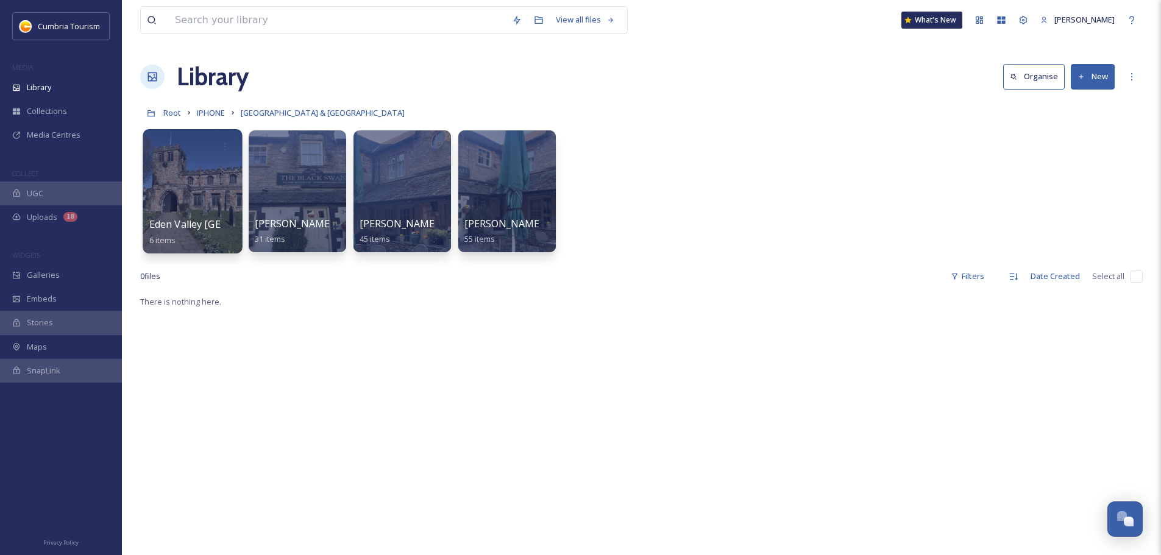
click at [205, 149] on div at bounding box center [192, 146] width 87 height 23
click at [207, 196] on div at bounding box center [192, 191] width 99 height 124
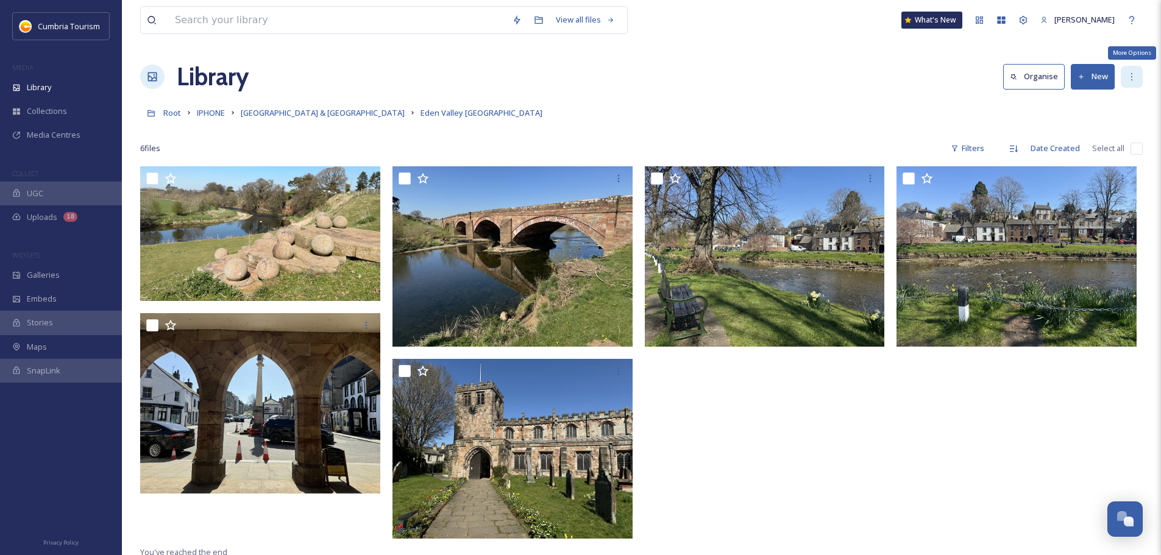
click at [1134, 82] on div "More Options" at bounding box center [1132, 77] width 22 height 22
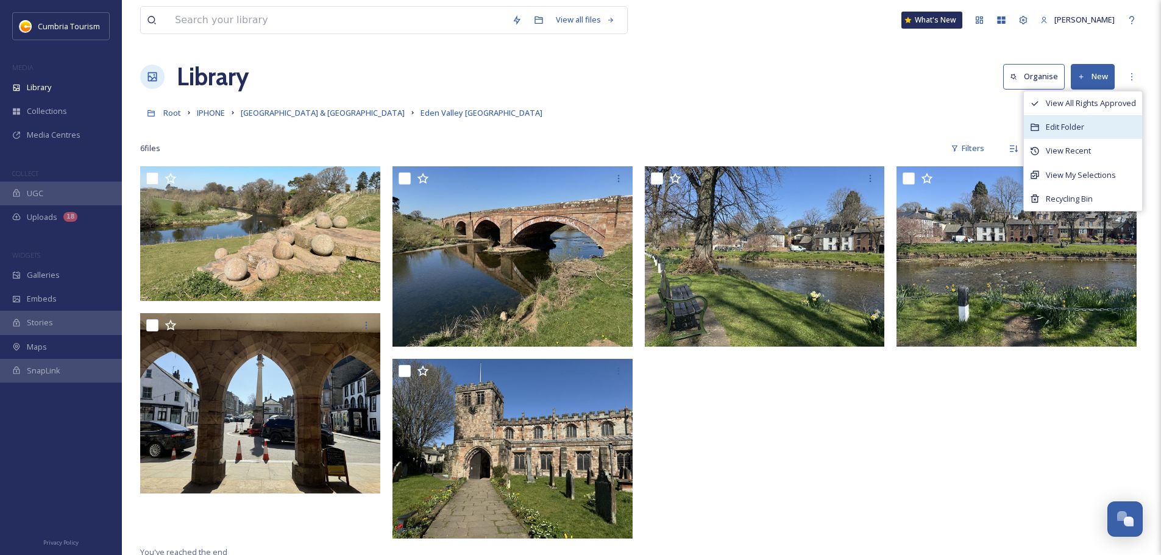
click at [1108, 124] on div "Edit Folder" at bounding box center [1083, 127] width 118 height 24
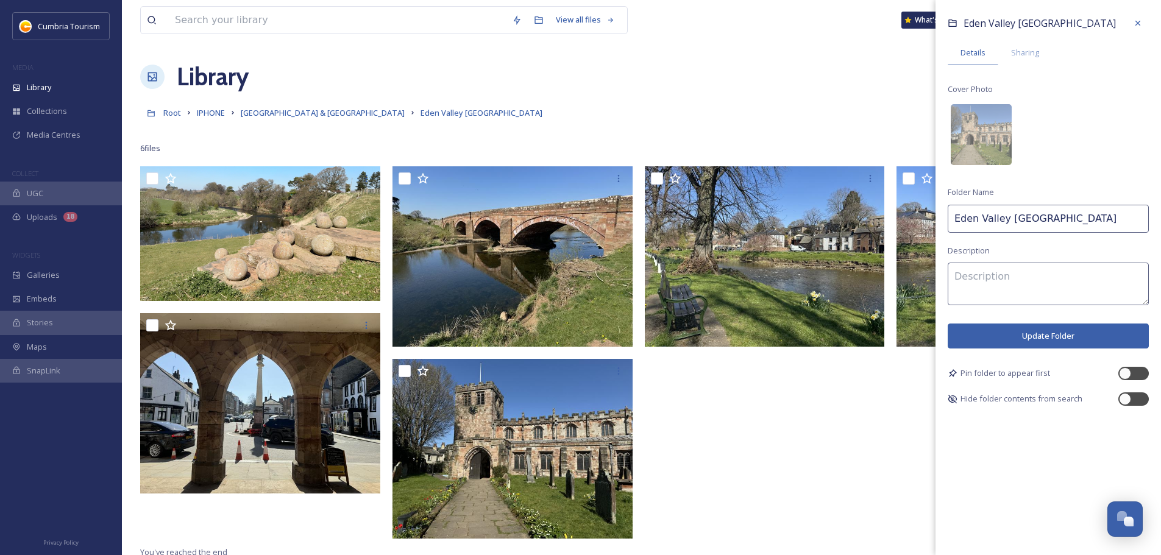
click at [1048, 208] on input "Eden Valley Appleby" at bounding box center [1048, 219] width 201 height 28
type input "Eden Valley Appleby Photos"
click at [1076, 338] on button "Update Folder" at bounding box center [1048, 336] width 201 height 25
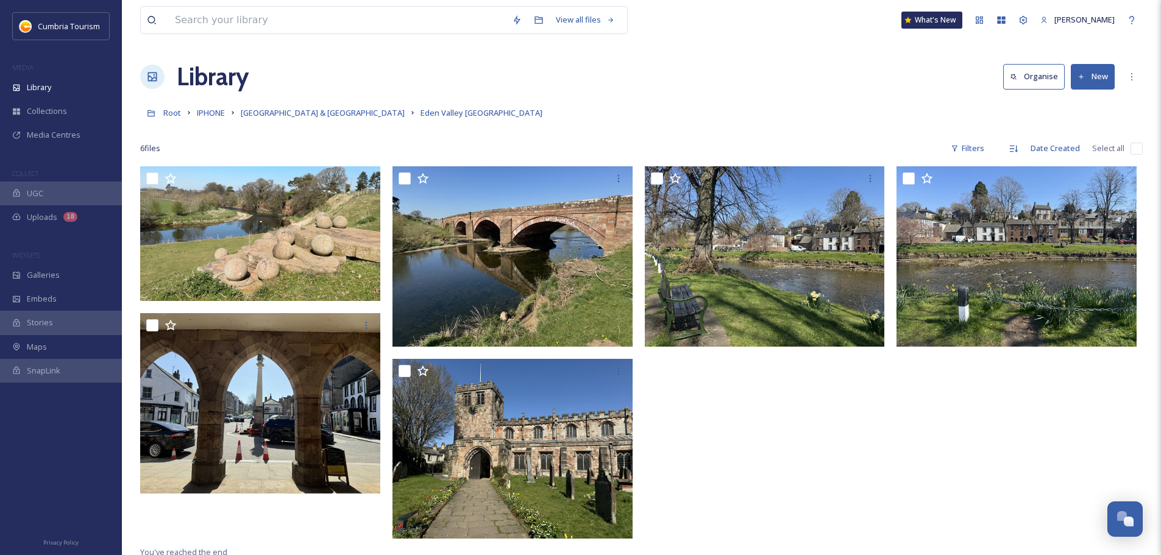
click at [302, 105] on div "Root IPHONE Eden Valley & North Pennines Eden Valley Appleby" at bounding box center [641, 112] width 1003 height 23
click at [302, 113] on span "[GEOGRAPHIC_DATA] & [GEOGRAPHIC_DATA]" at bounding box center [323, 112] width 164 height 11
